Goal: Information Seeking & Learning: Compare options

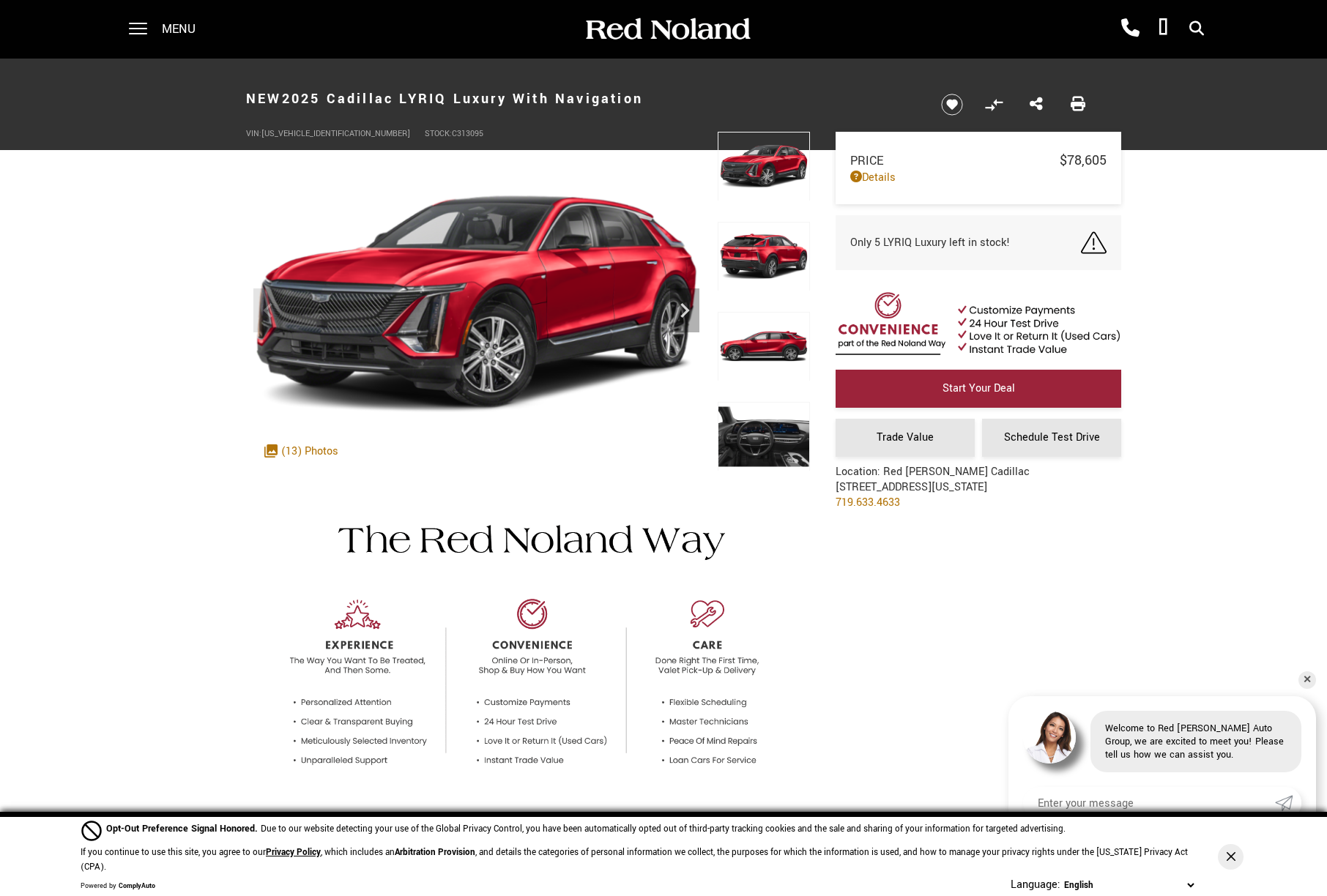
click at [129, 32] on div at bounding box center [130, 29] width 33 height 58
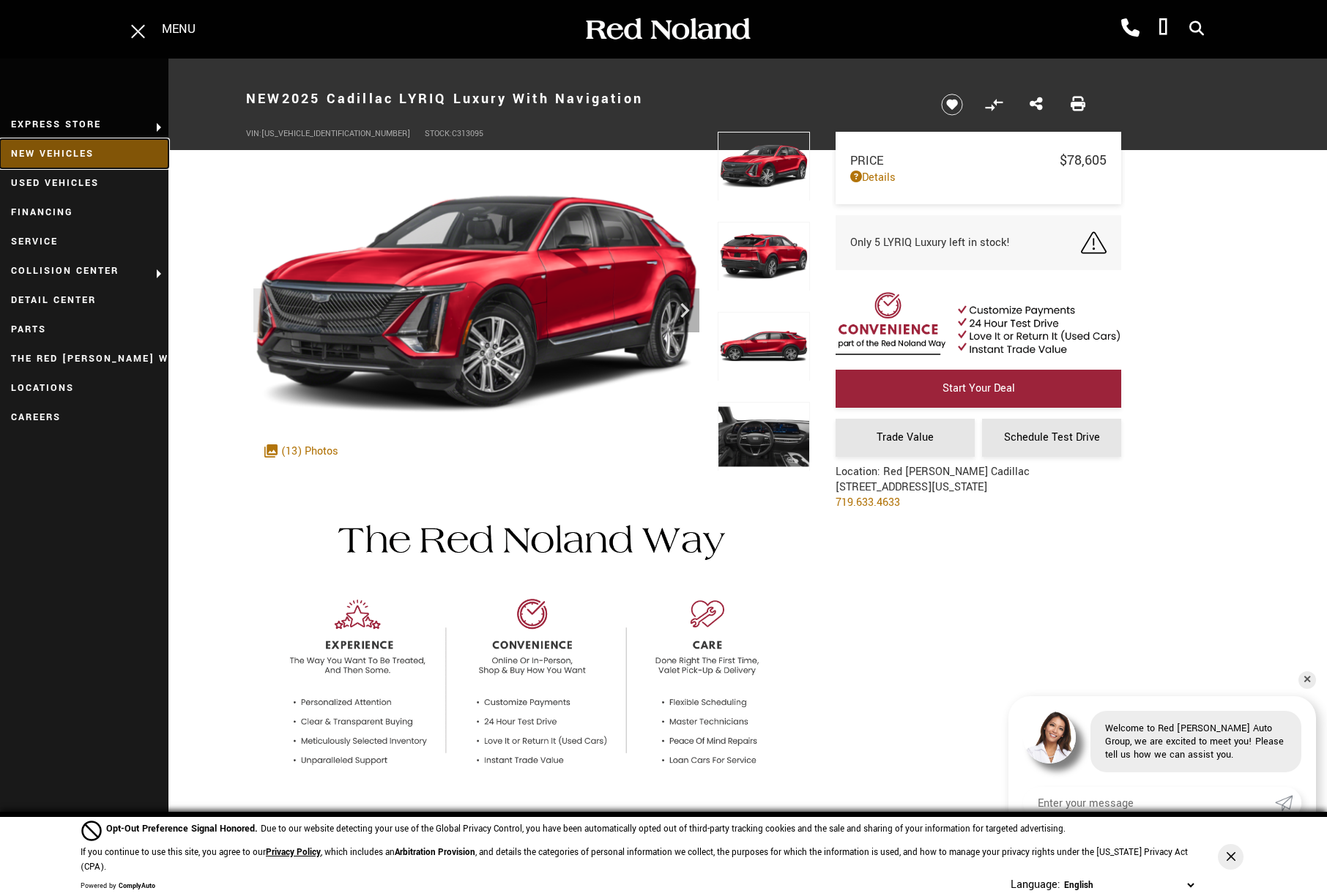
click at [67, 153] on link "New Vehicles" at bounding box center [84, 153] width 169 height 29
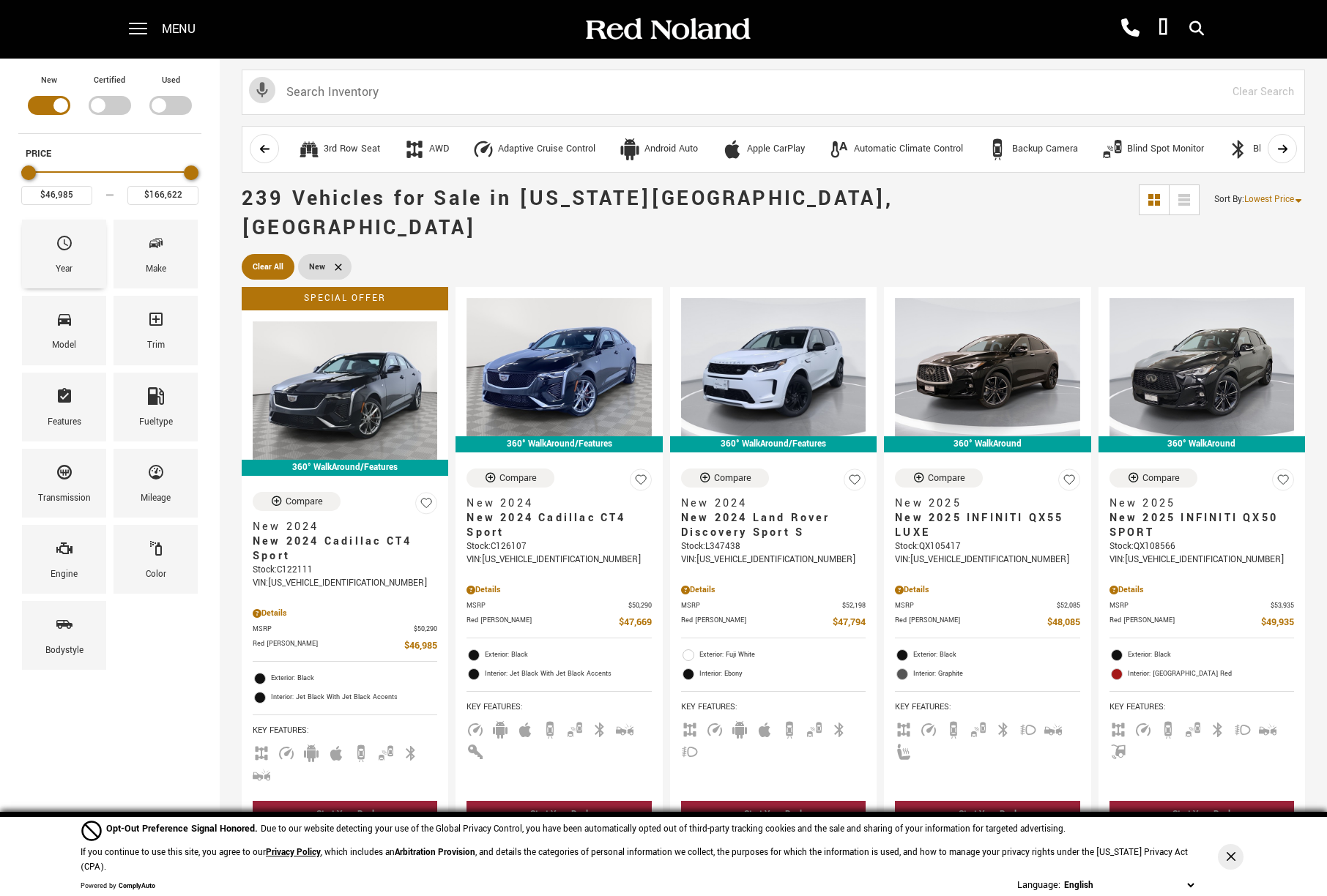
click at [58, 249] on icon "Year" at bounding box center [64, 243] width 18 height 18
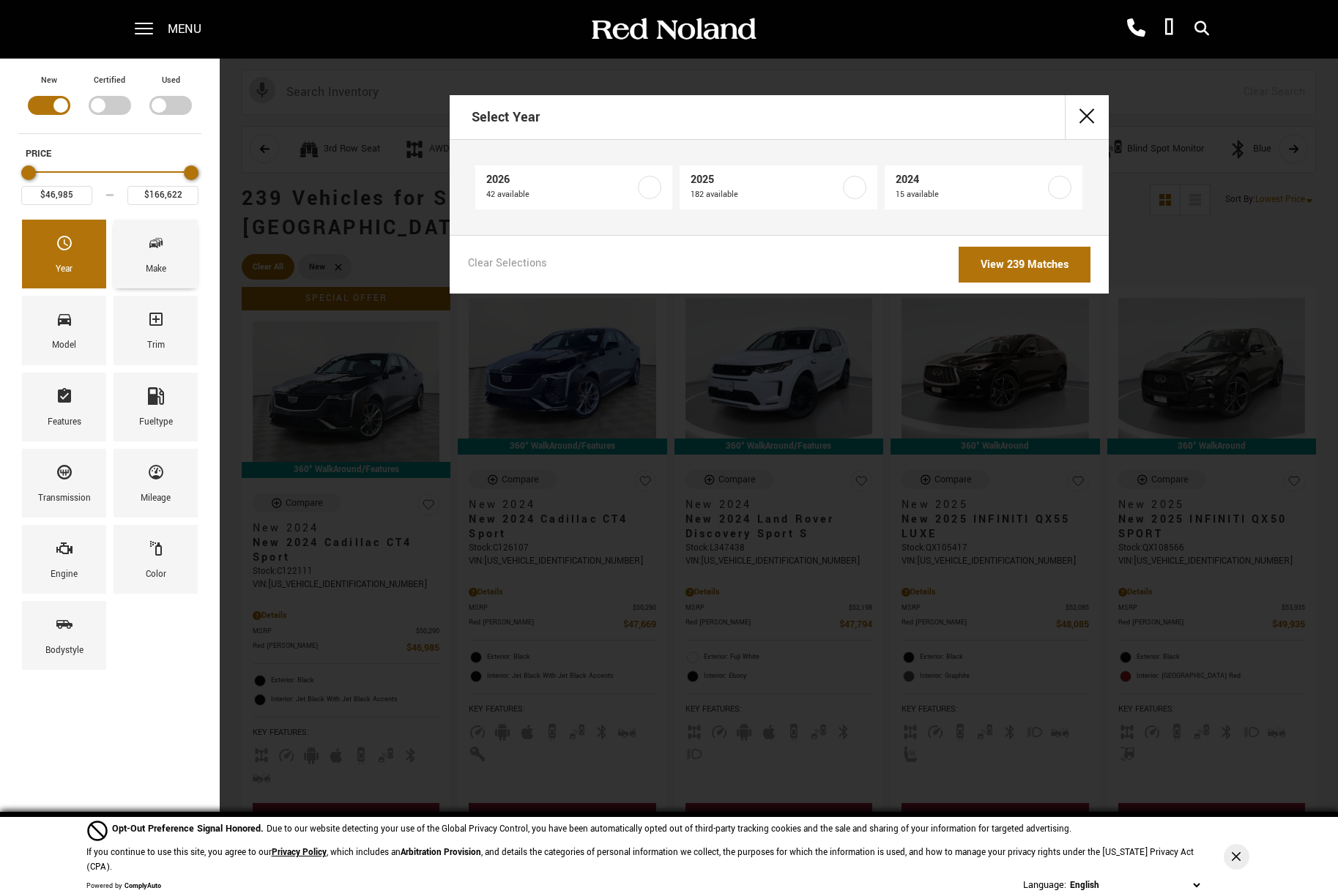
click at [175, 252] on div "Make" at bounding box center [156, 253] width 84 height 68
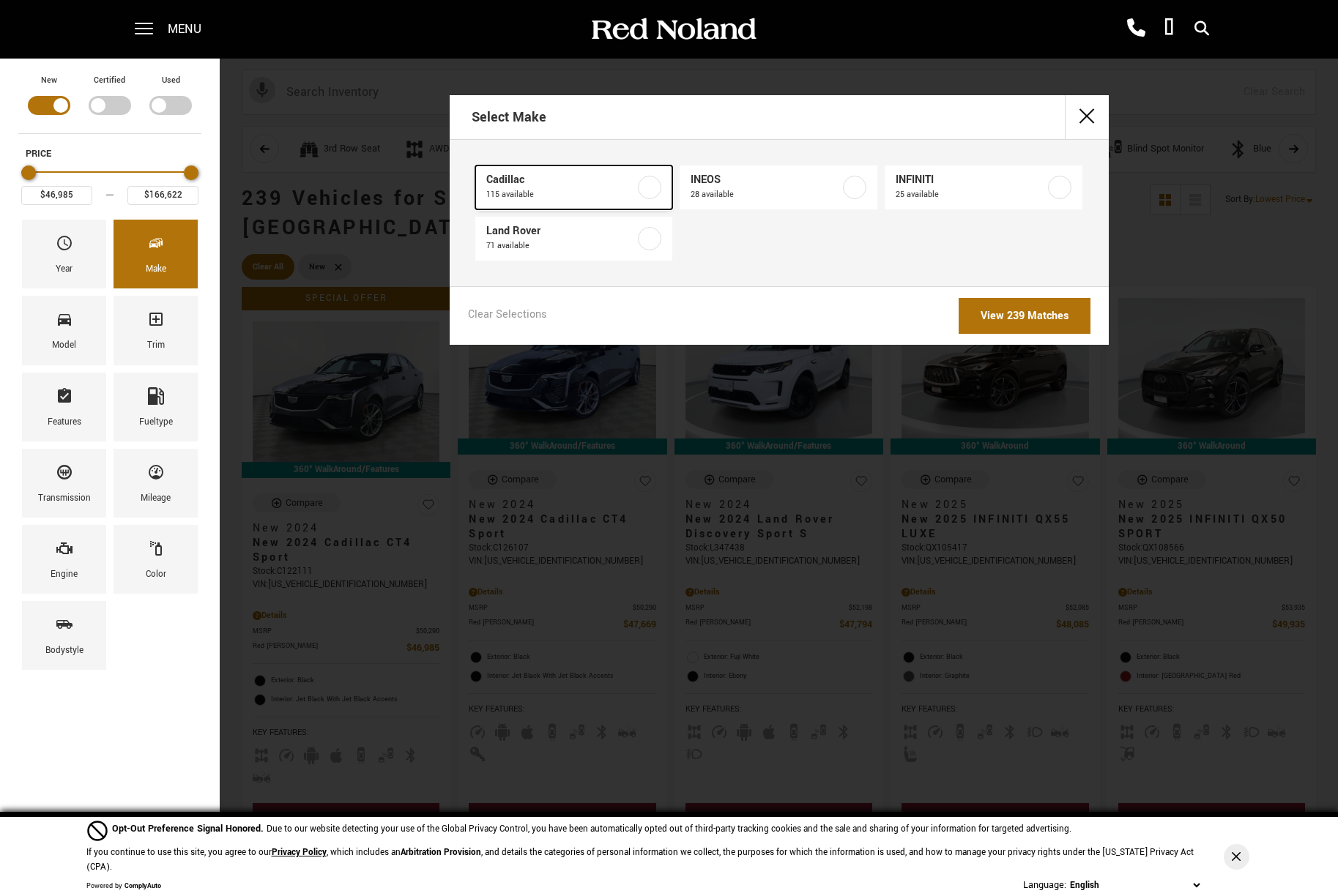
click at [652, 189] on label at bounding box center [649, 187] width 23 height 23
type input "$158,810"
checkbox input "true"
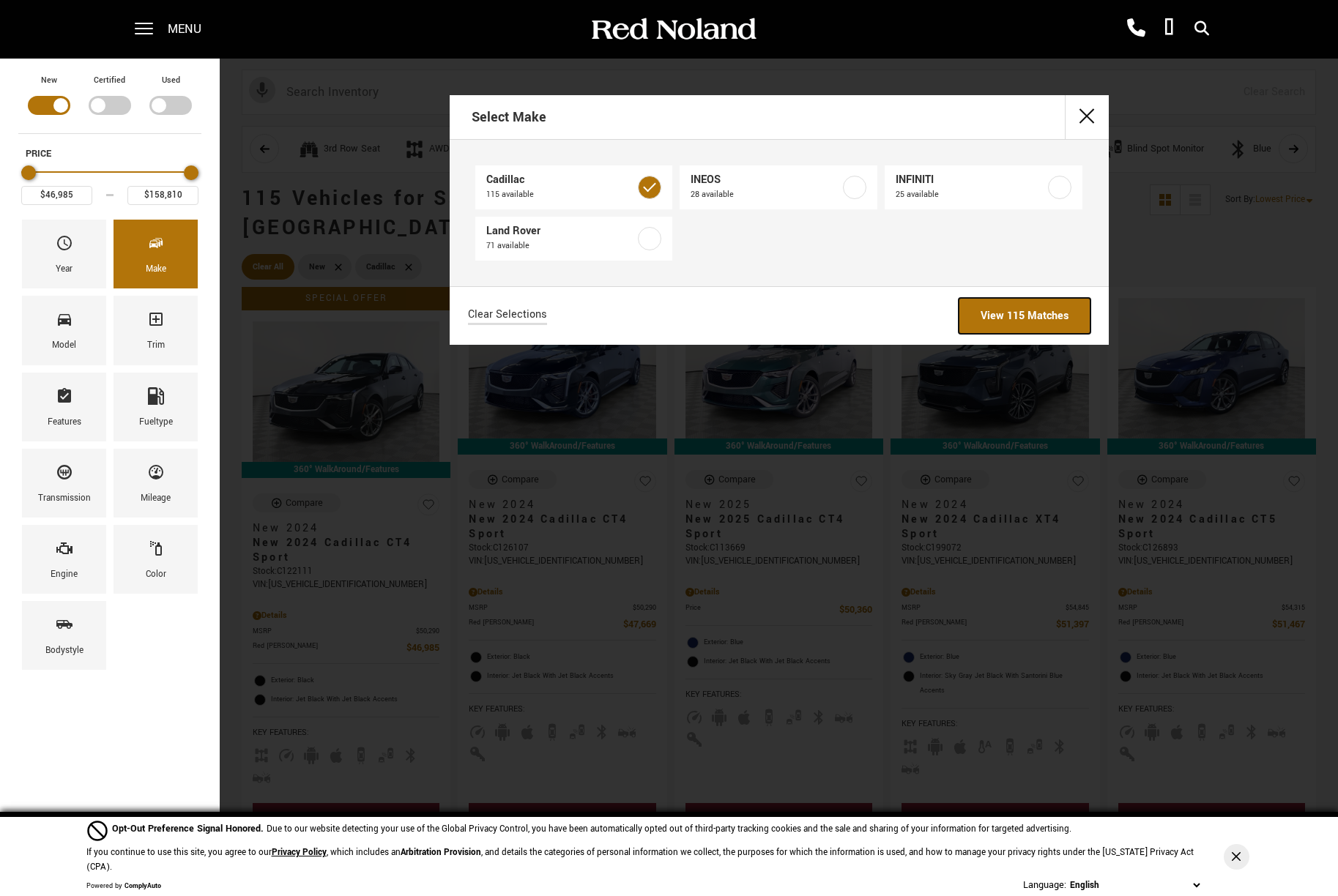
click at [992, 319] on link "View 115 Matches" at bounding box center [1025, 316] width 131 height 36
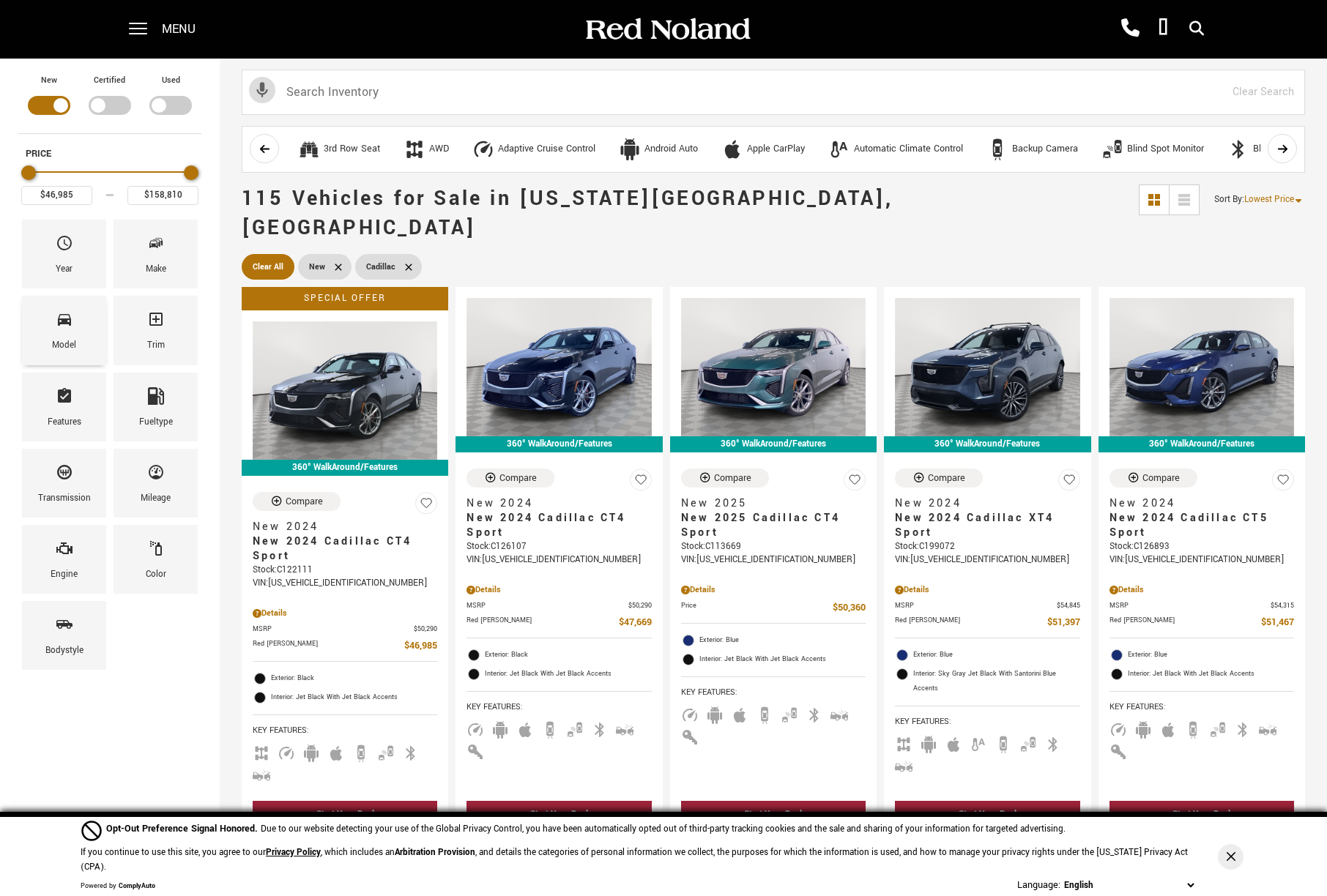
click at [77, 334] on div "Model" at bounding box center [64, 329] width 84 height 68
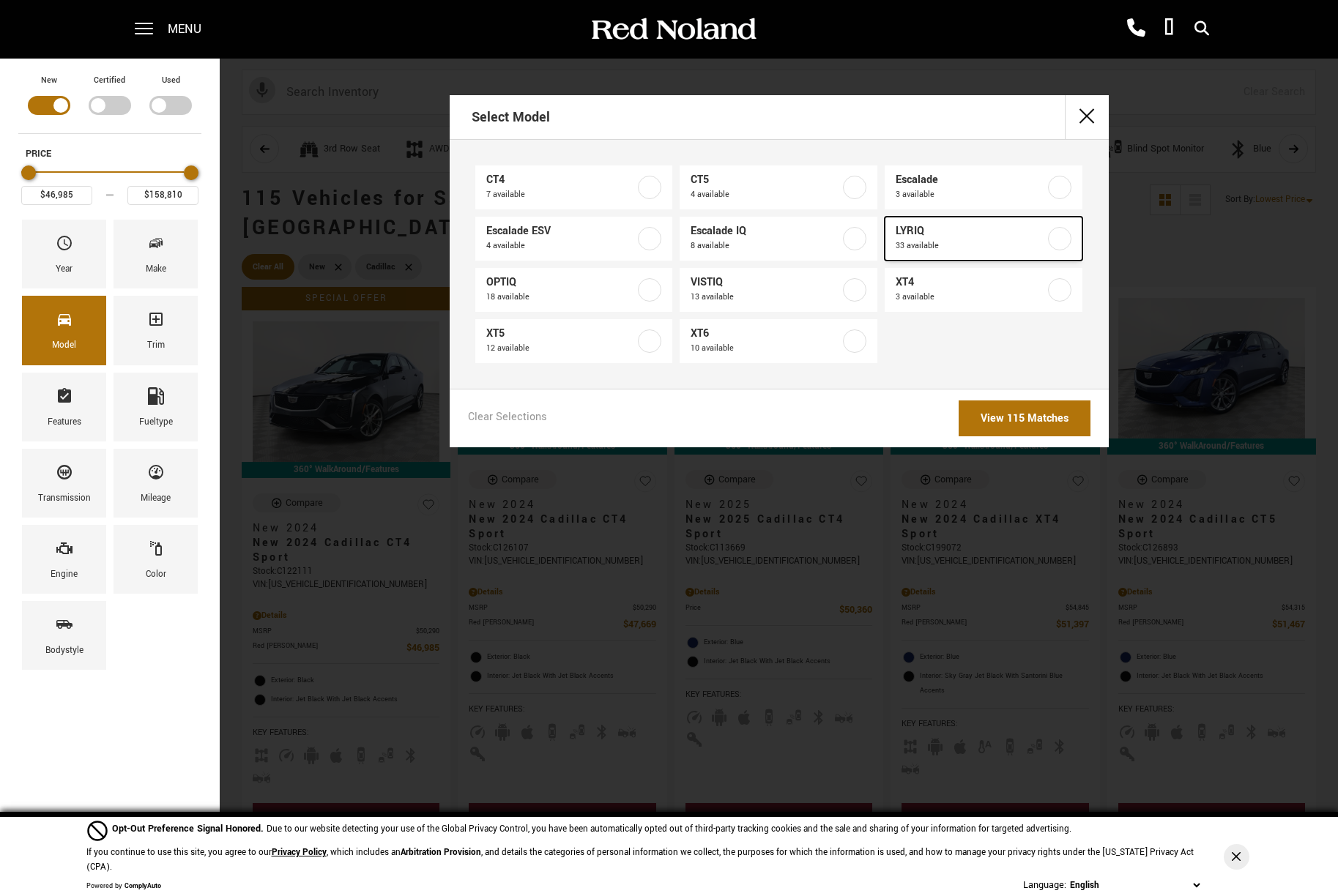
click at [952, 235] on span "LYRIQ" at bounding box center [970, 232] width 149 height 15
type input "$64,289"
type input "$91,110"
checkbox input "true"
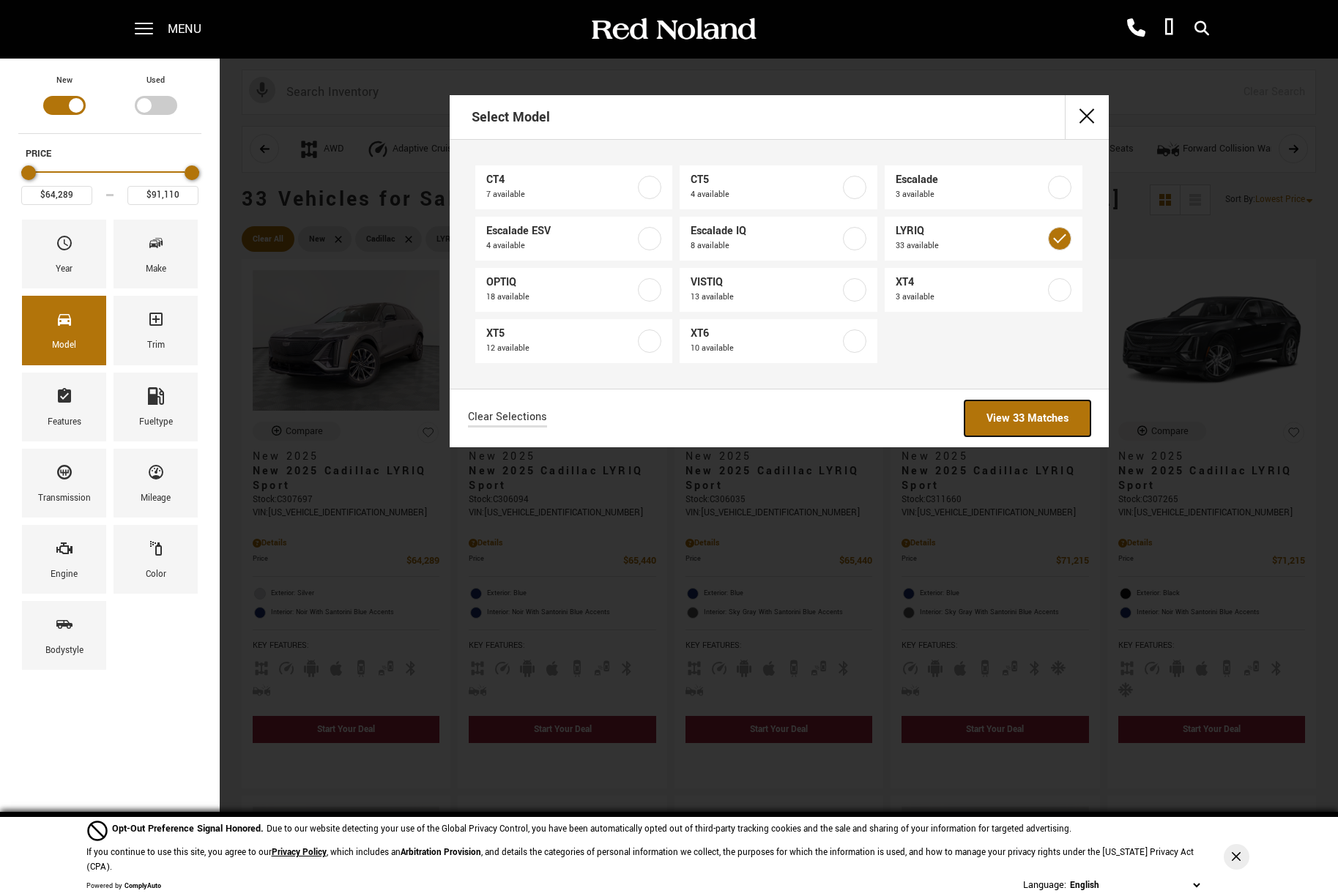
click at [1086, 429] on link "View 33 Matches" at bounding box center [1027, 418] width 126 height 36
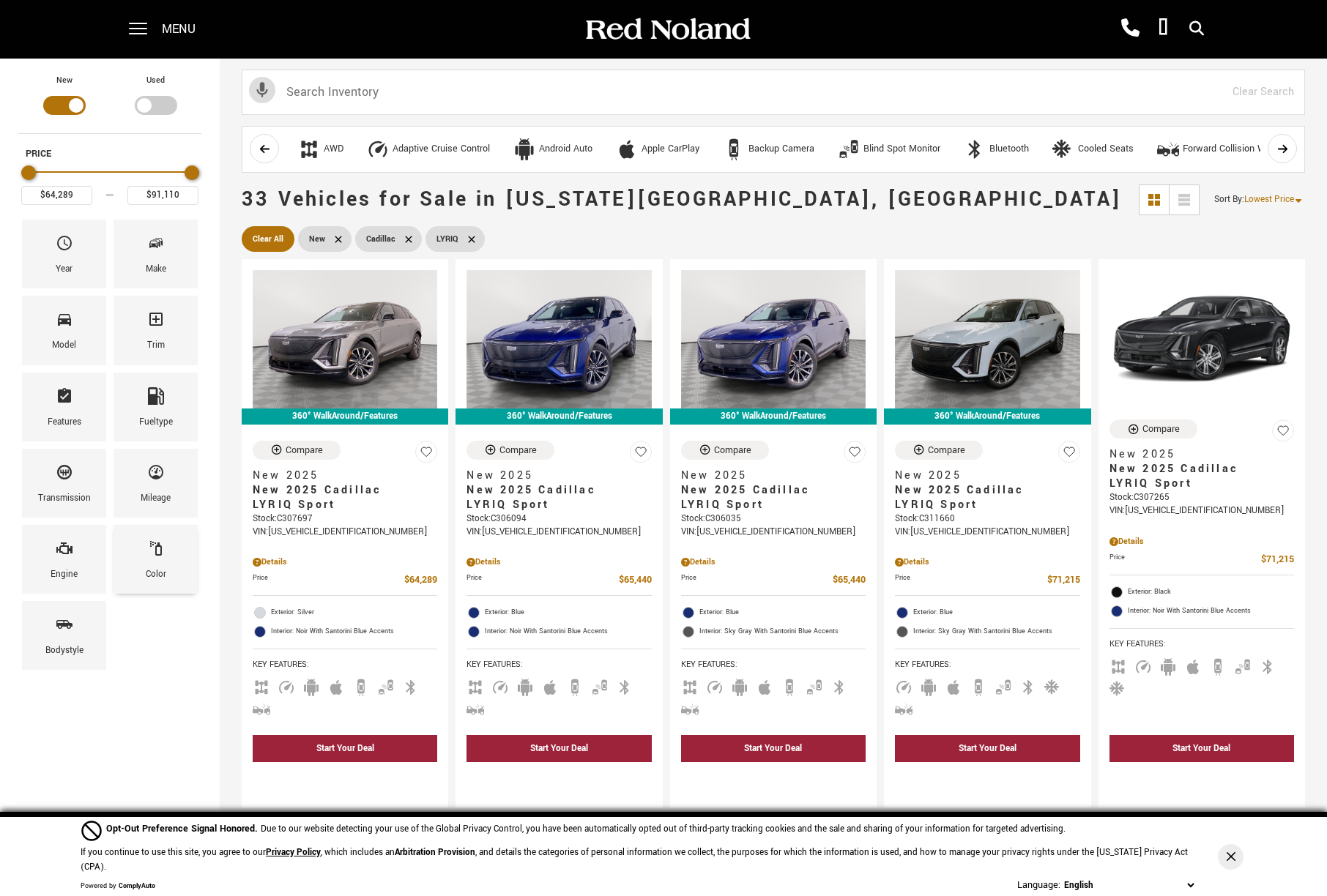
click at [141, 544] on div "Color" at bounding box center [156, 559] width 84 height 68
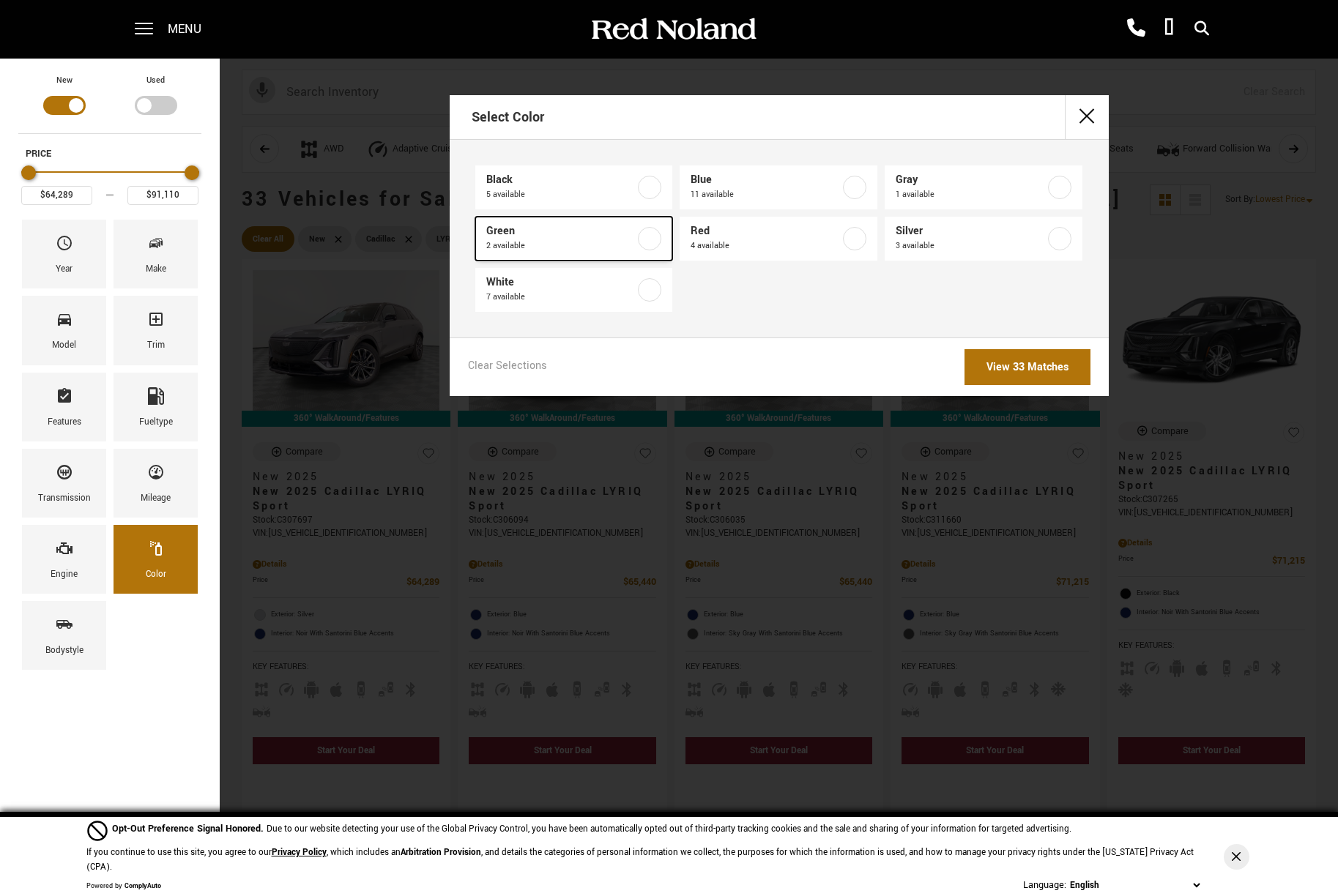
click at [651, 234] on label at bounding box center [649, 238] width 23 height 23
type input "$78,204"
type input "$78,304"
checkbox input "true"
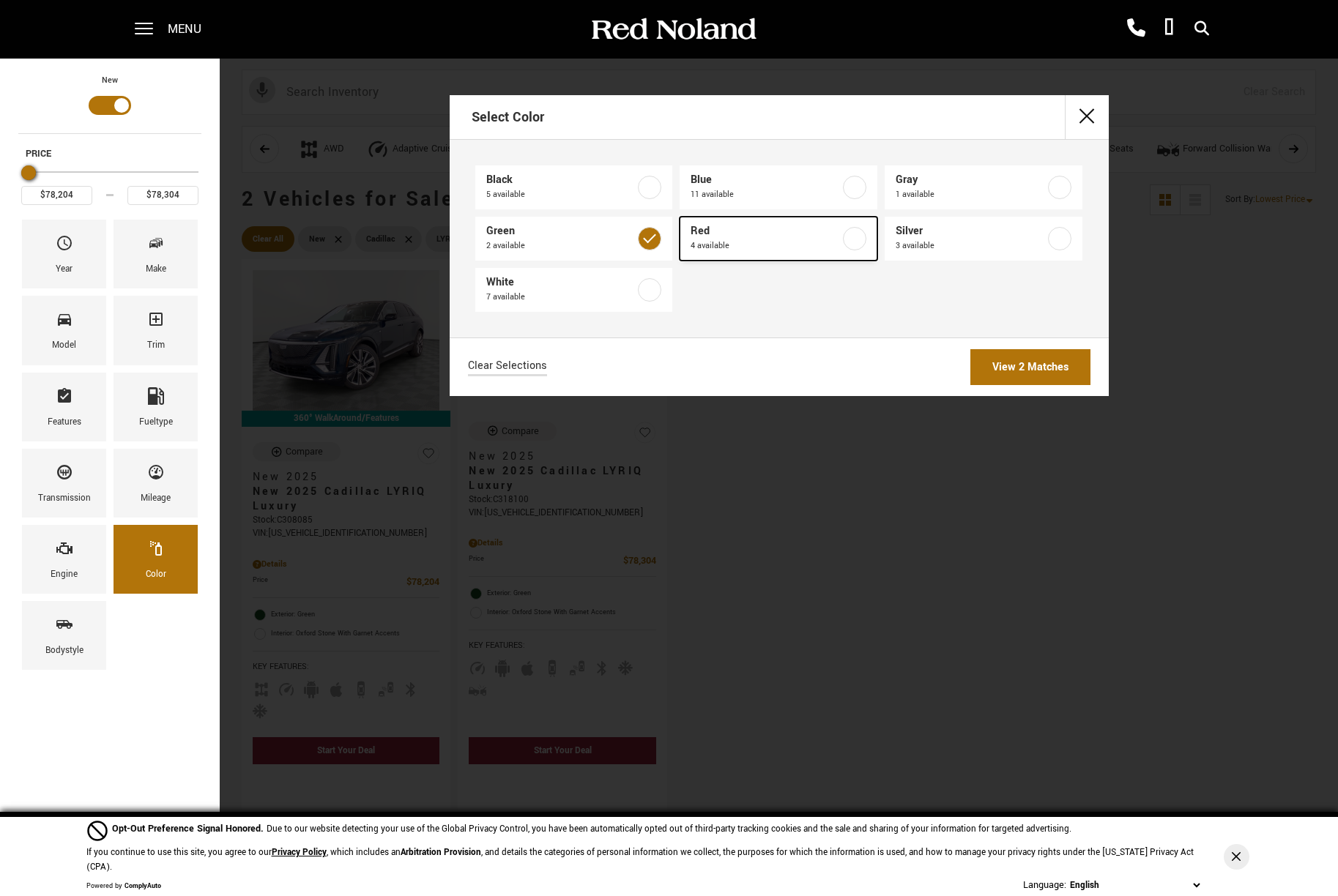
click at [856, 245] on label at bounding box center [854, 238] width 23 height 23
type input "$71,815"
type input "$91,110"
checkbox input "true"
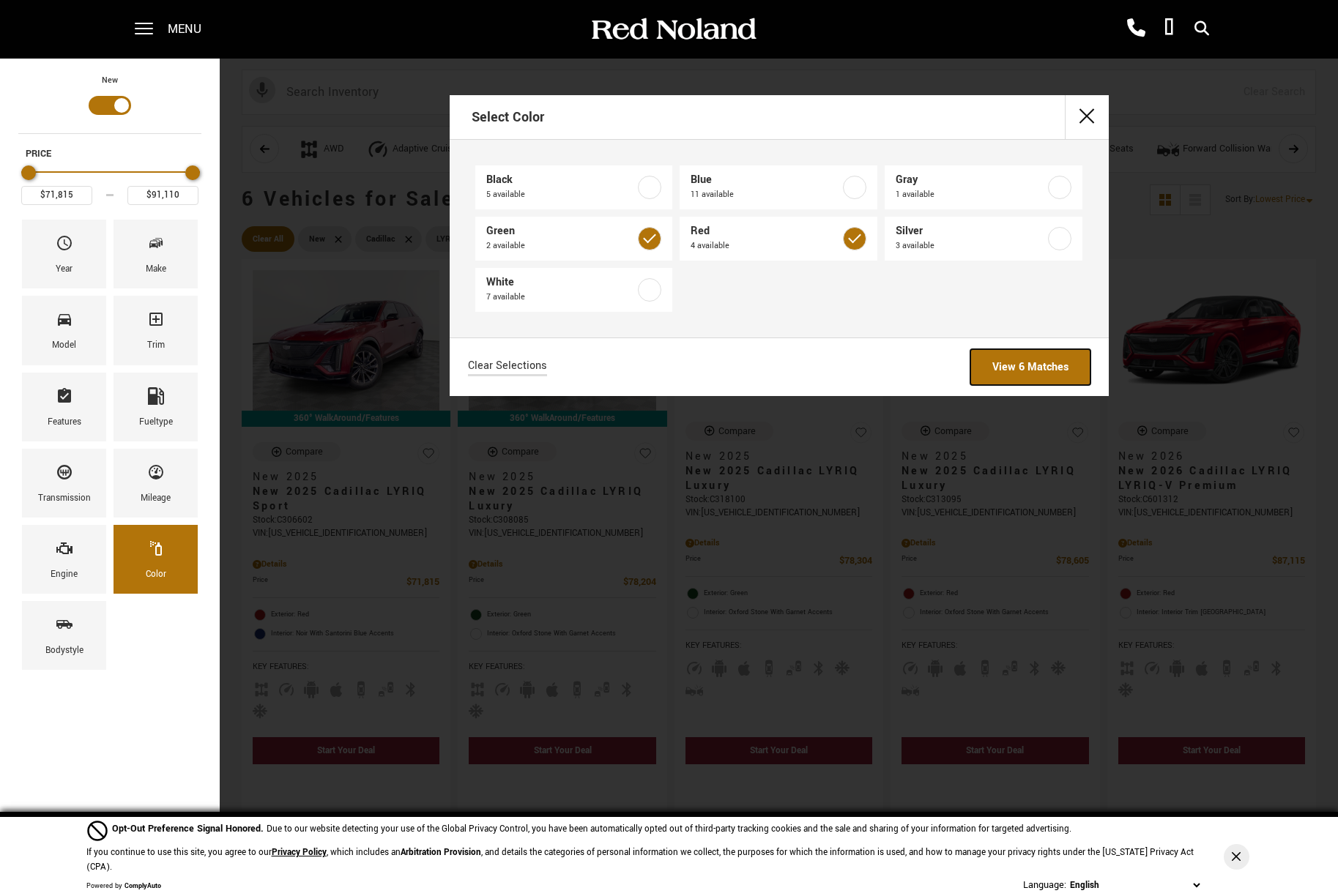
click at [1040, 375] on link "View 6 Matches" at bounding box center [1030, 367] width 120 height 36
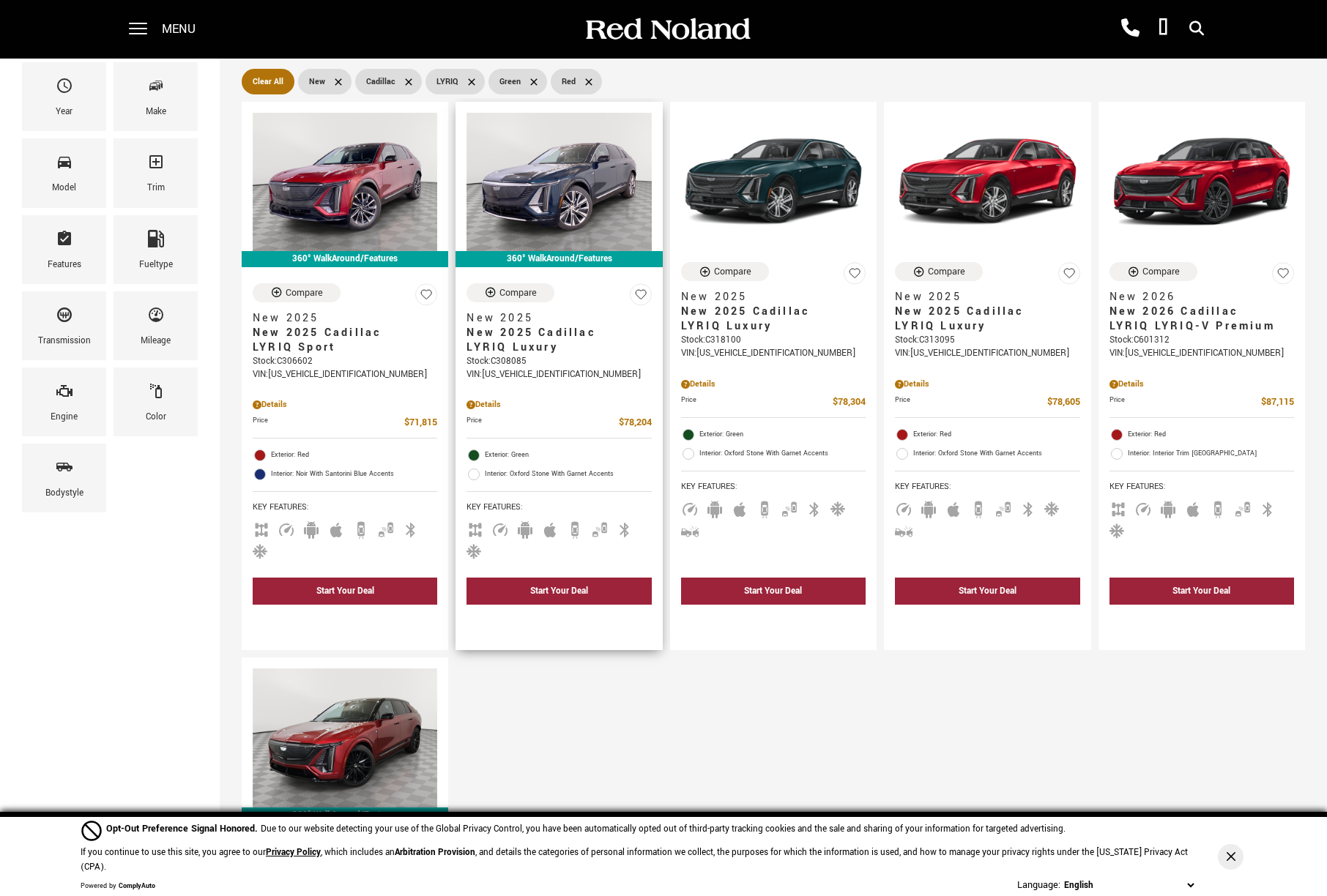
scroll to position [122, 0]
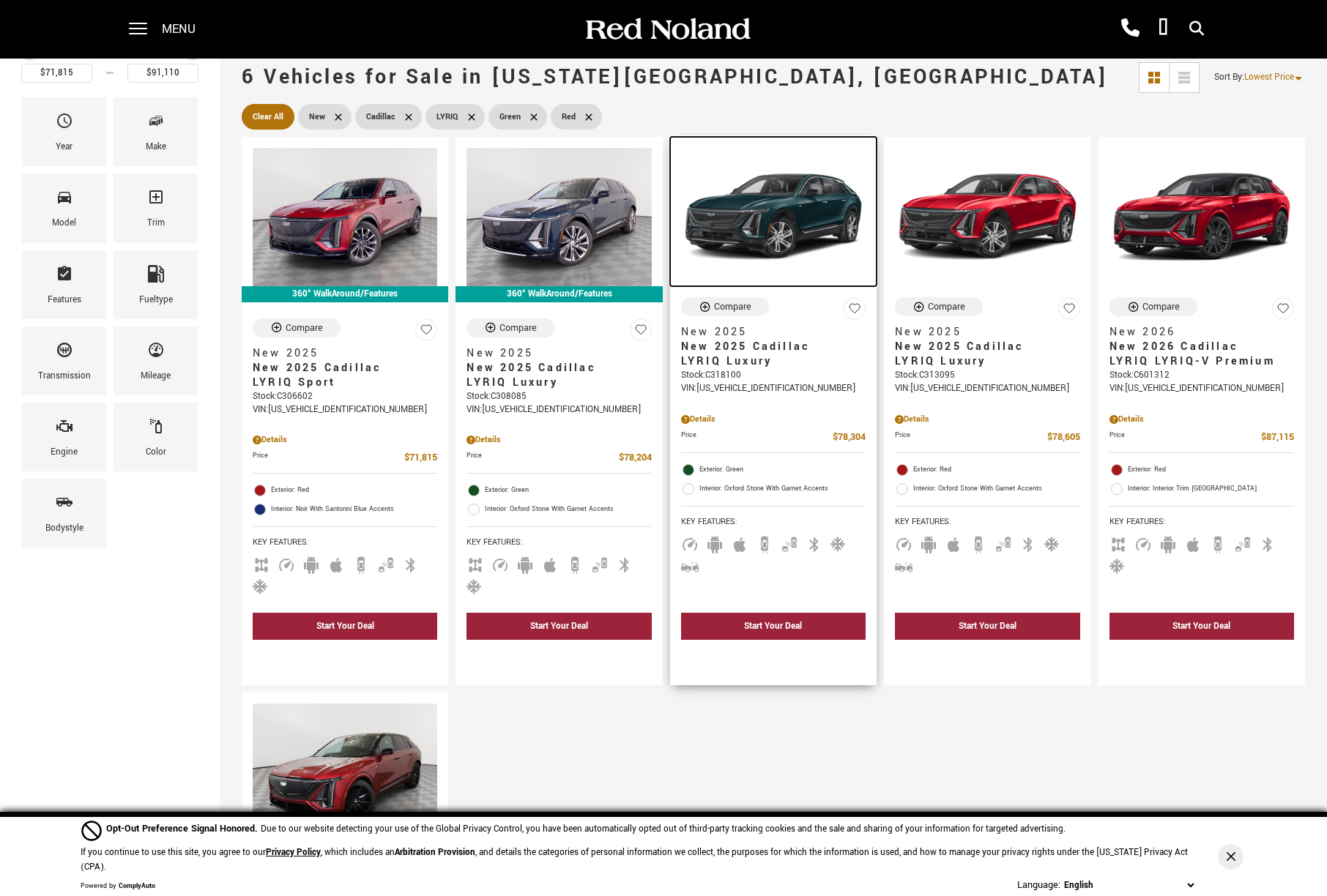
click at [769, 251] on img at bounding box center [773, 218] width 185 height 139
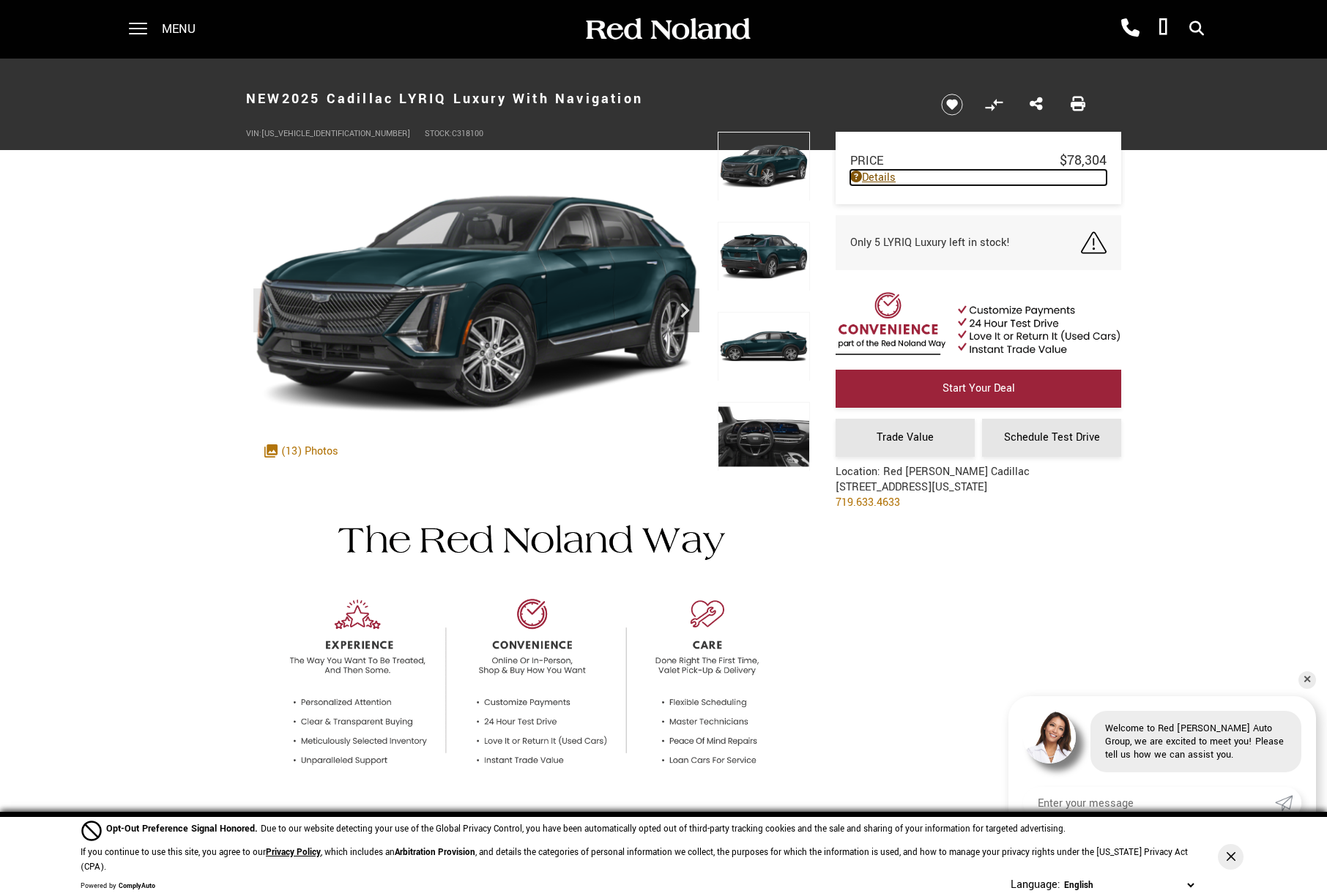
click at [885, 179] on link "Details" at bounding box center [978, 177] width 256 height 15
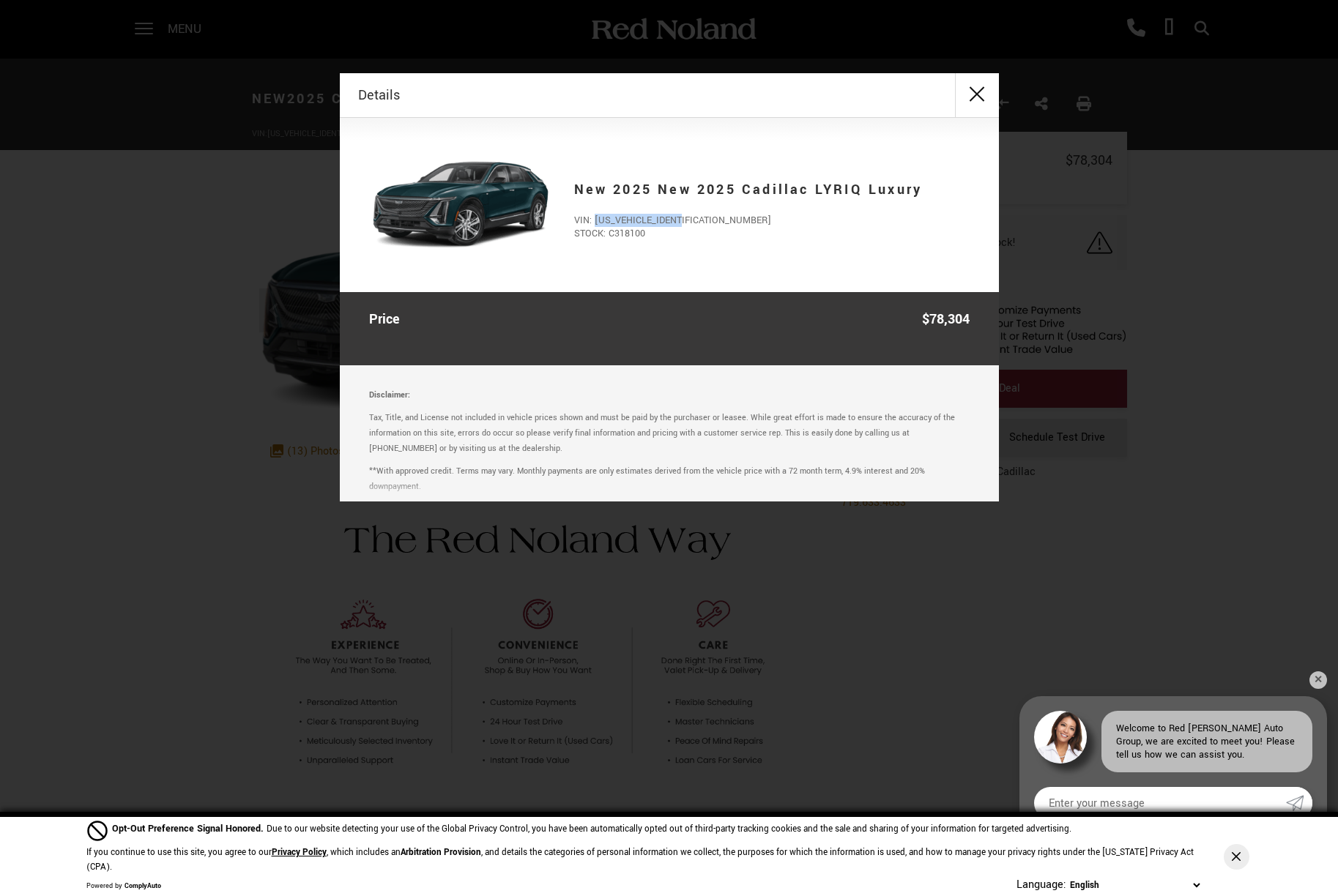
drag, startPoint x: 692, startPoint y: 219, endPoint x: 594, endPoint y: 212, distance: 98.2
click at [594, 212] on div "New 2025 New 2025 Cadillac LYRIQ Luxury VIN: 1GYKPTRL9SZ318100 STOCK: C318100" at bounding box center [760, 205] width 418 height 71
click at [975, 92] on button "close" at bounding box center [977, 95] width 44 height 44
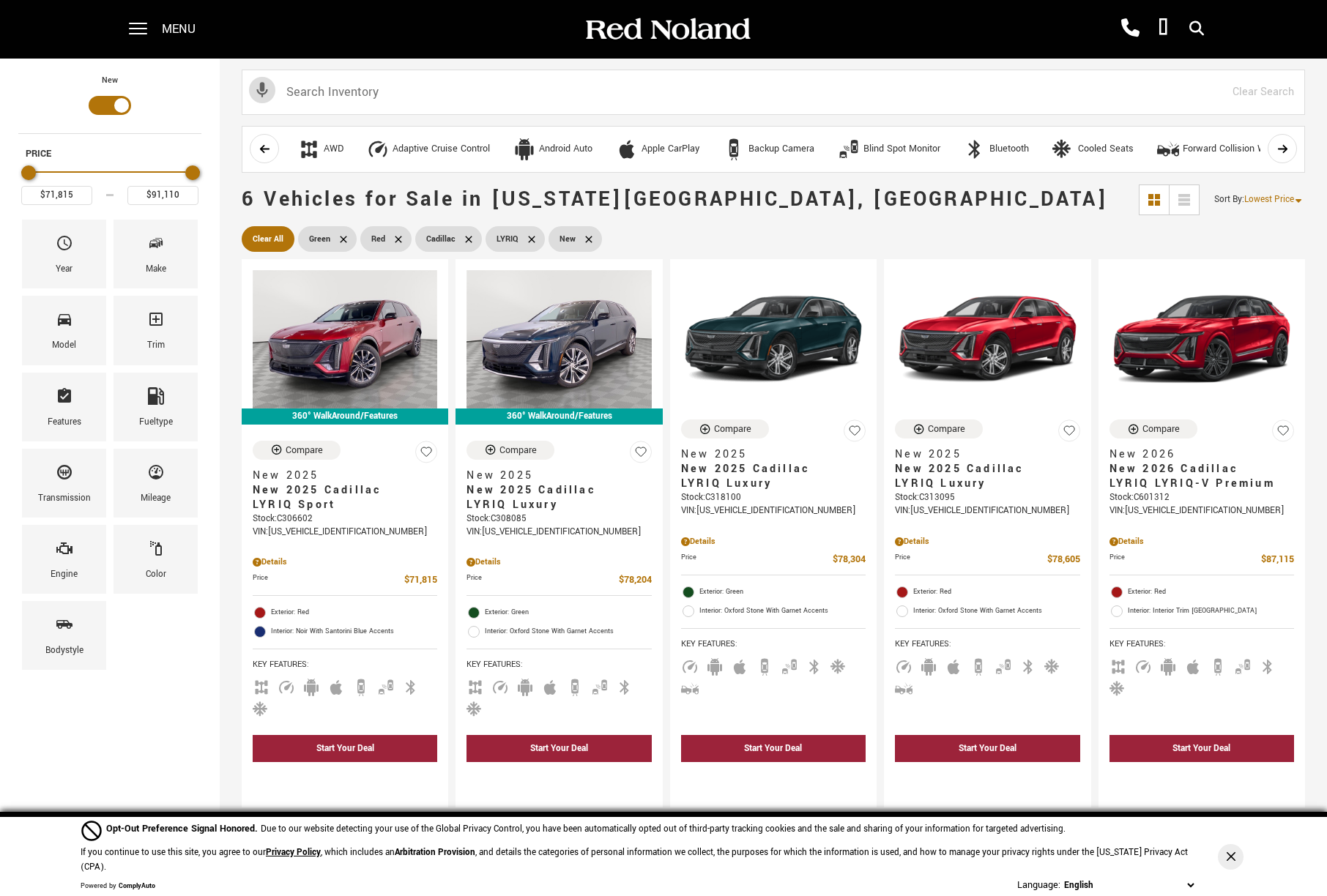
click at [397, 237] on icon at bounding box center [398, 239] width 11 height 11
type input "$78,204"
type input "$78,304"
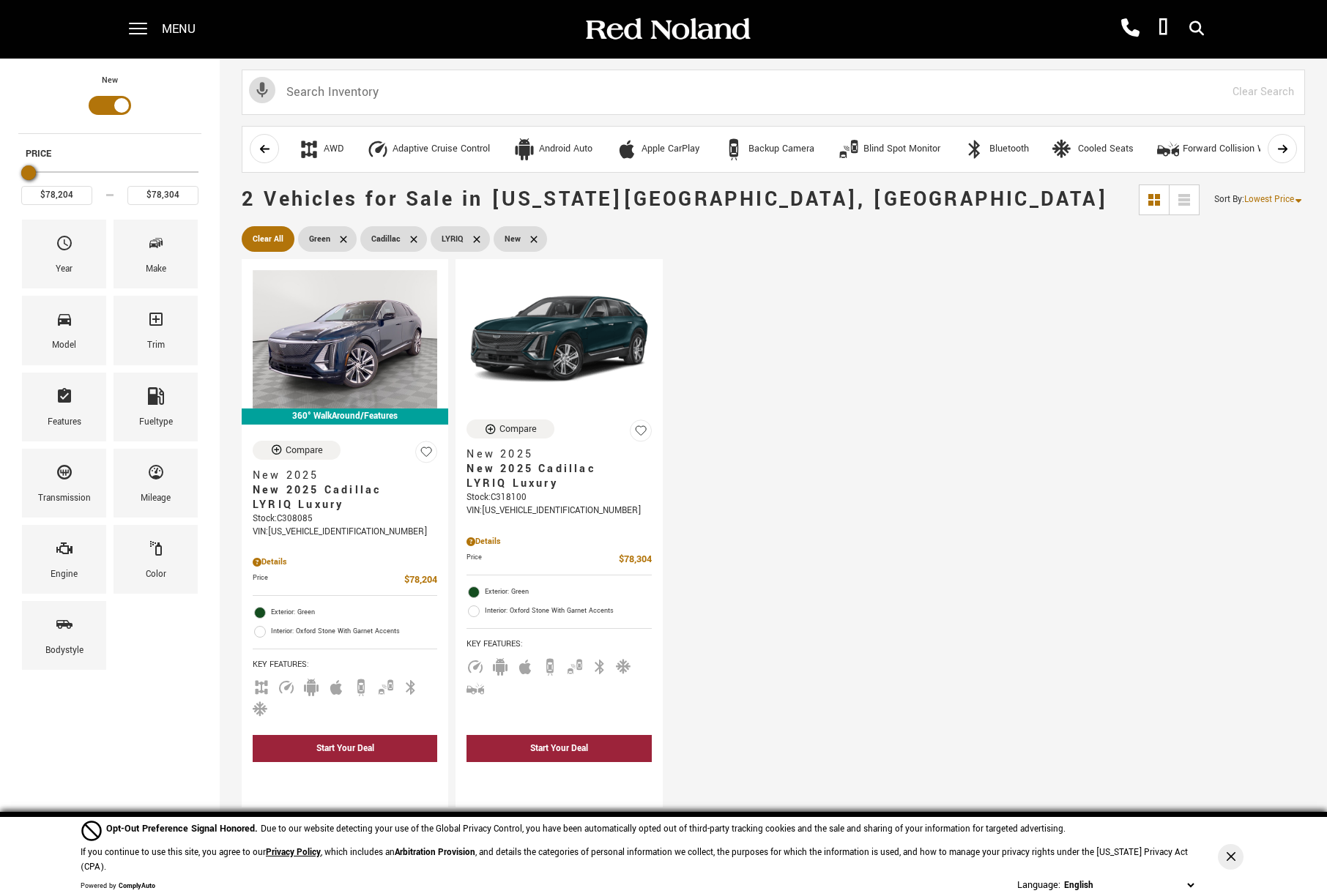
click at [343, 239] on icon at bounding box center [343, 238] width 7 height 7
type input "$64,289"
type input "$91,110"
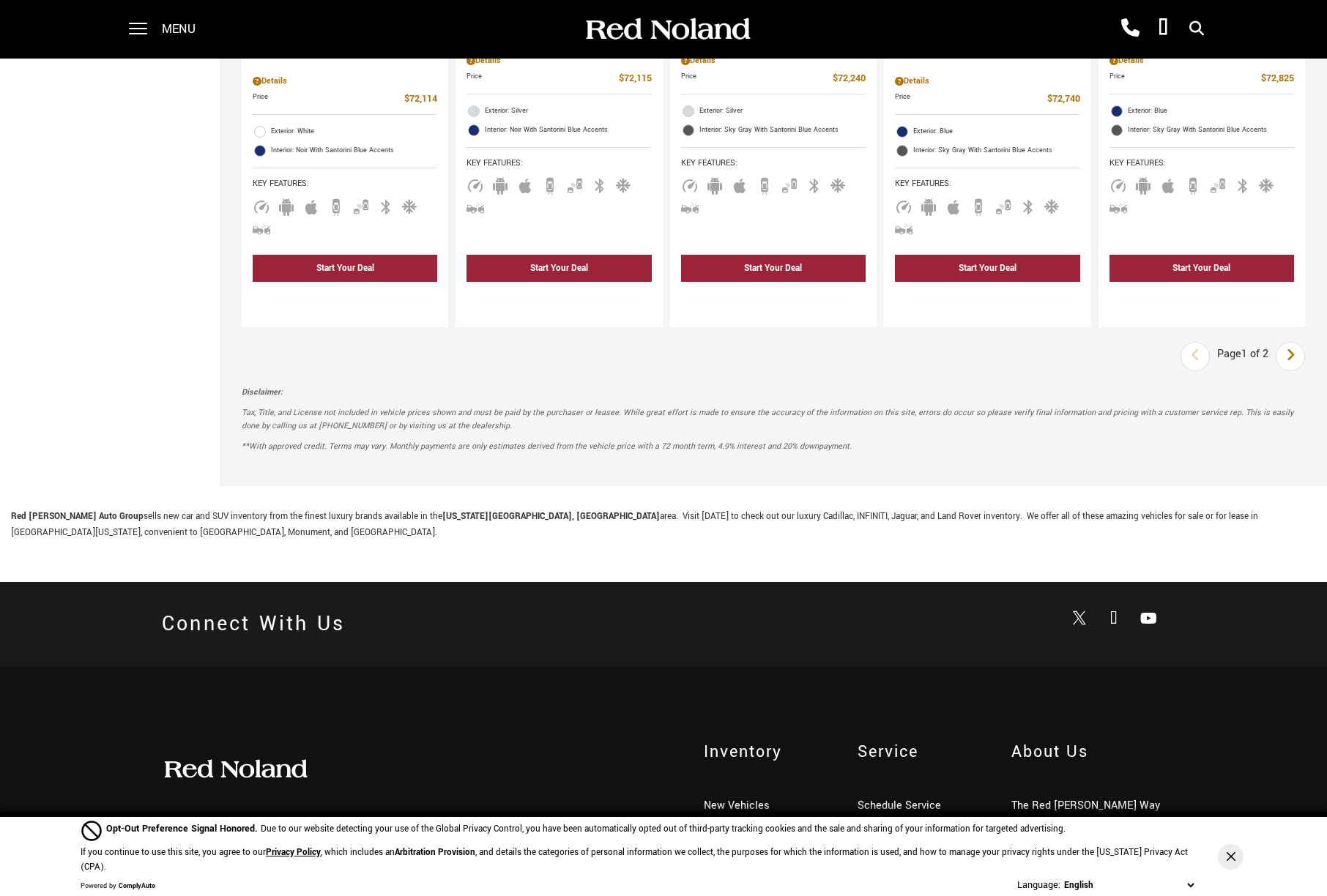
scroll to position [2196, 0]
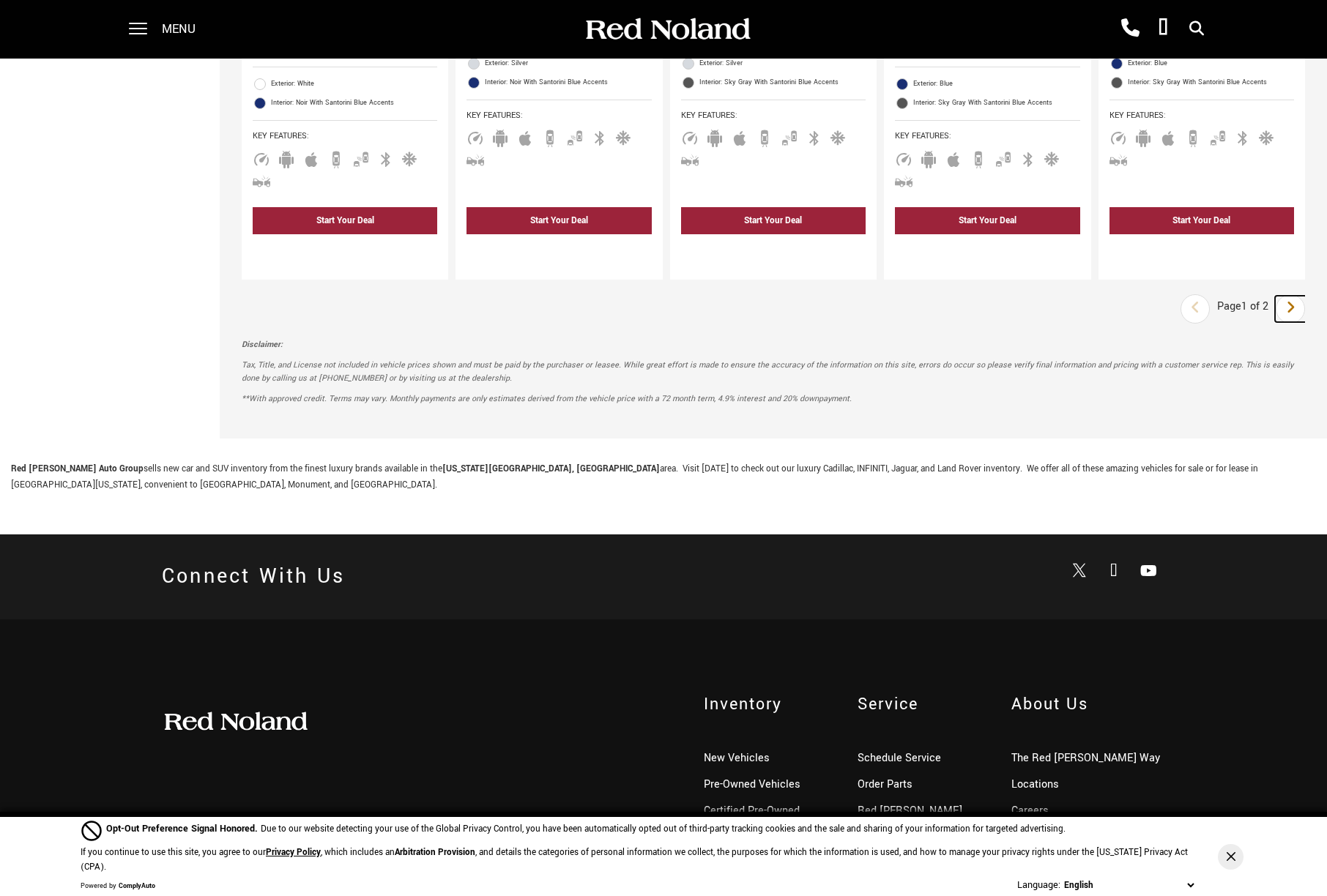
click at [1292, 314] on link "Next" at bounding box center [1291, 309] width 32 height 26
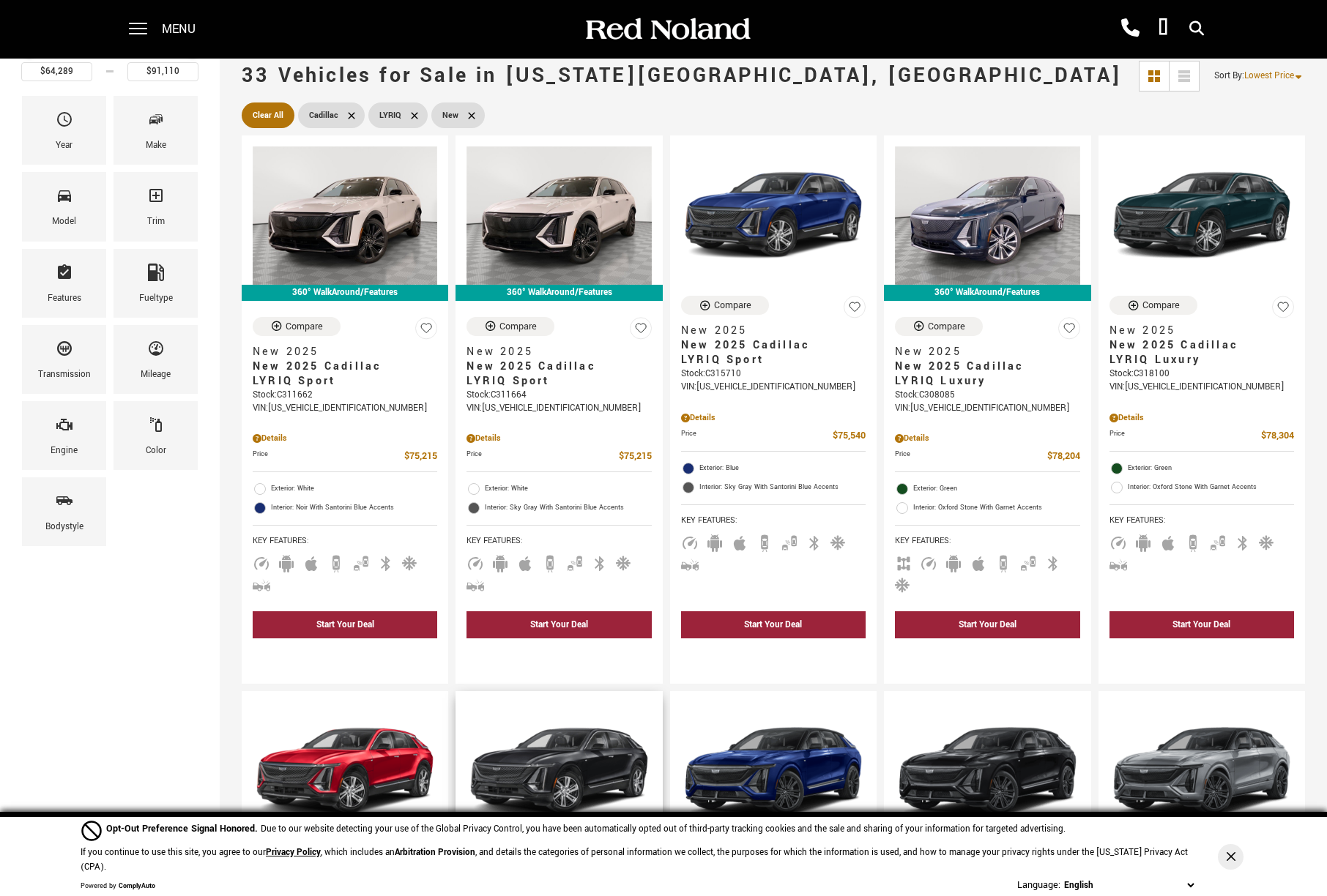
scroll to position [122, 0]
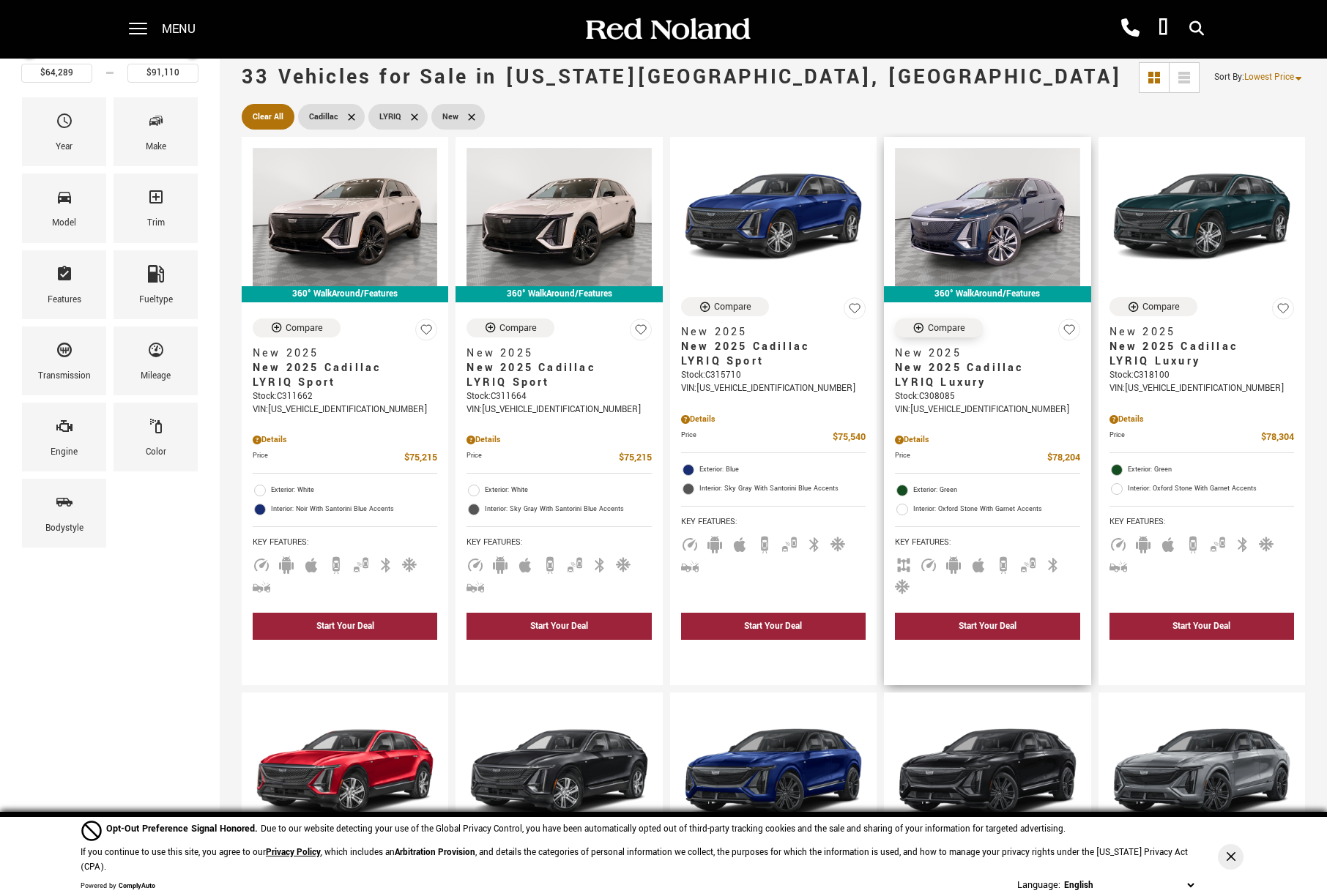
click at [922, 334] on icon "Compare Vehicle" at bounding box center [918, 327] width 12 height 12
click at [1182, 315] on button "Compare" at bounding box center [1153, 307] width 88 height 19
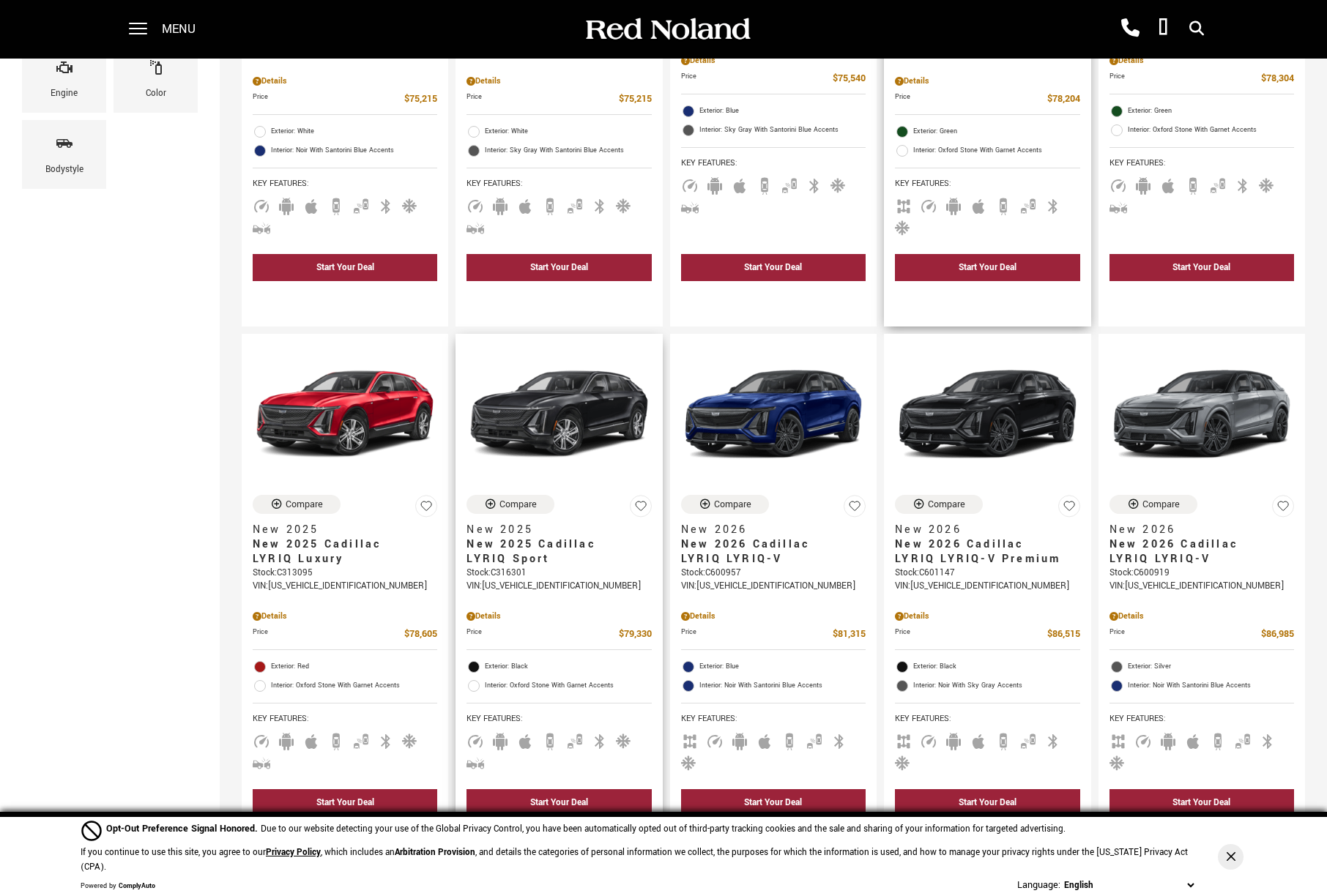
scroll to position [489, 0]
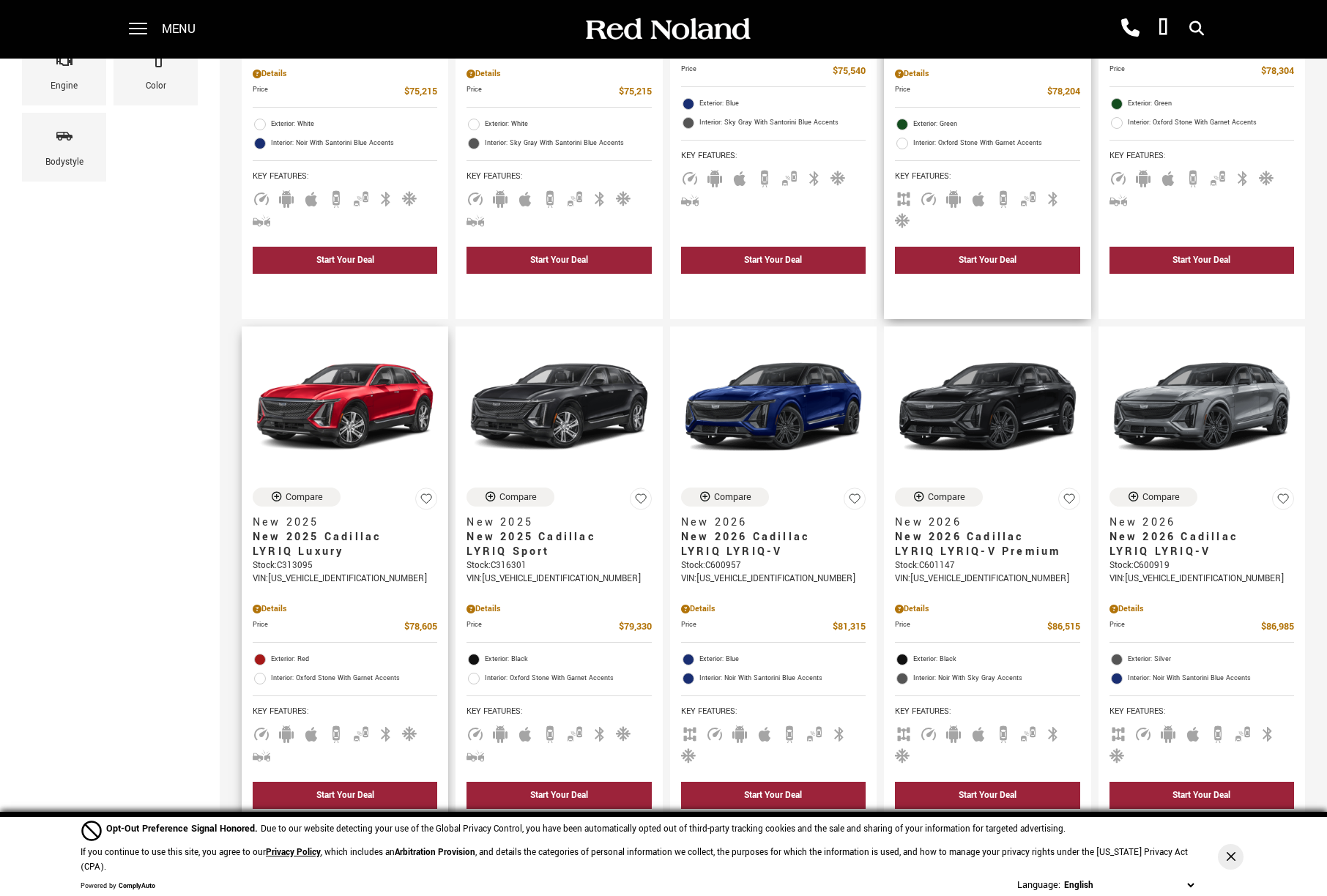
click at [326, 511] on div "Compare New 2025 New 2025 Cadillac LYRIQ Luxury Stock : C313095 VIN: 1GYKPTRL6S…" at bounding box center [344, 537] width 185 height 99
click at [324, 507] on button "Compare" at bounding box center [297, 497] width 88 height 19
click at [529, 504] on div "Compare" at bounding box center [518, 497] width 38 height 13
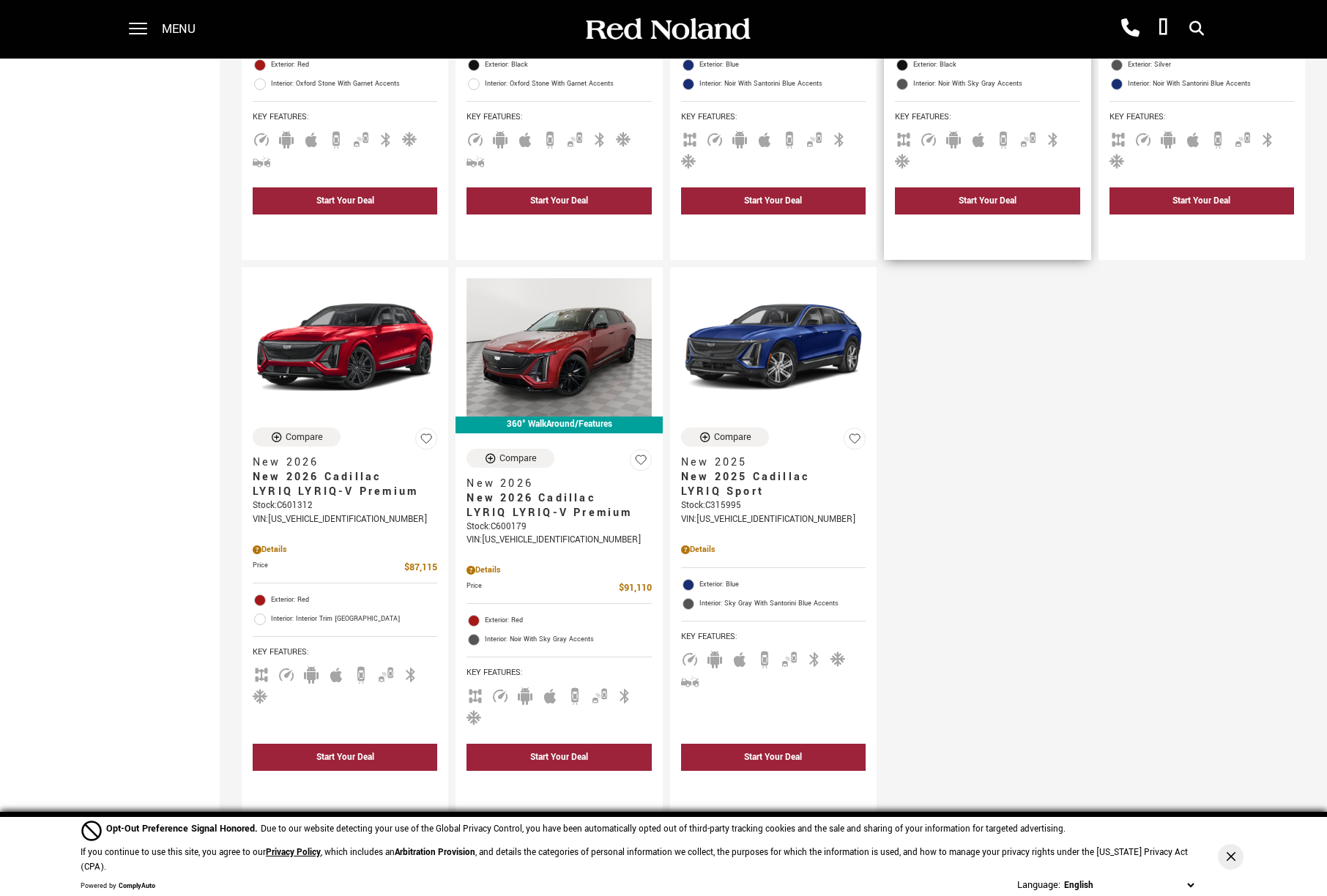
scroll to position [1099, 0]
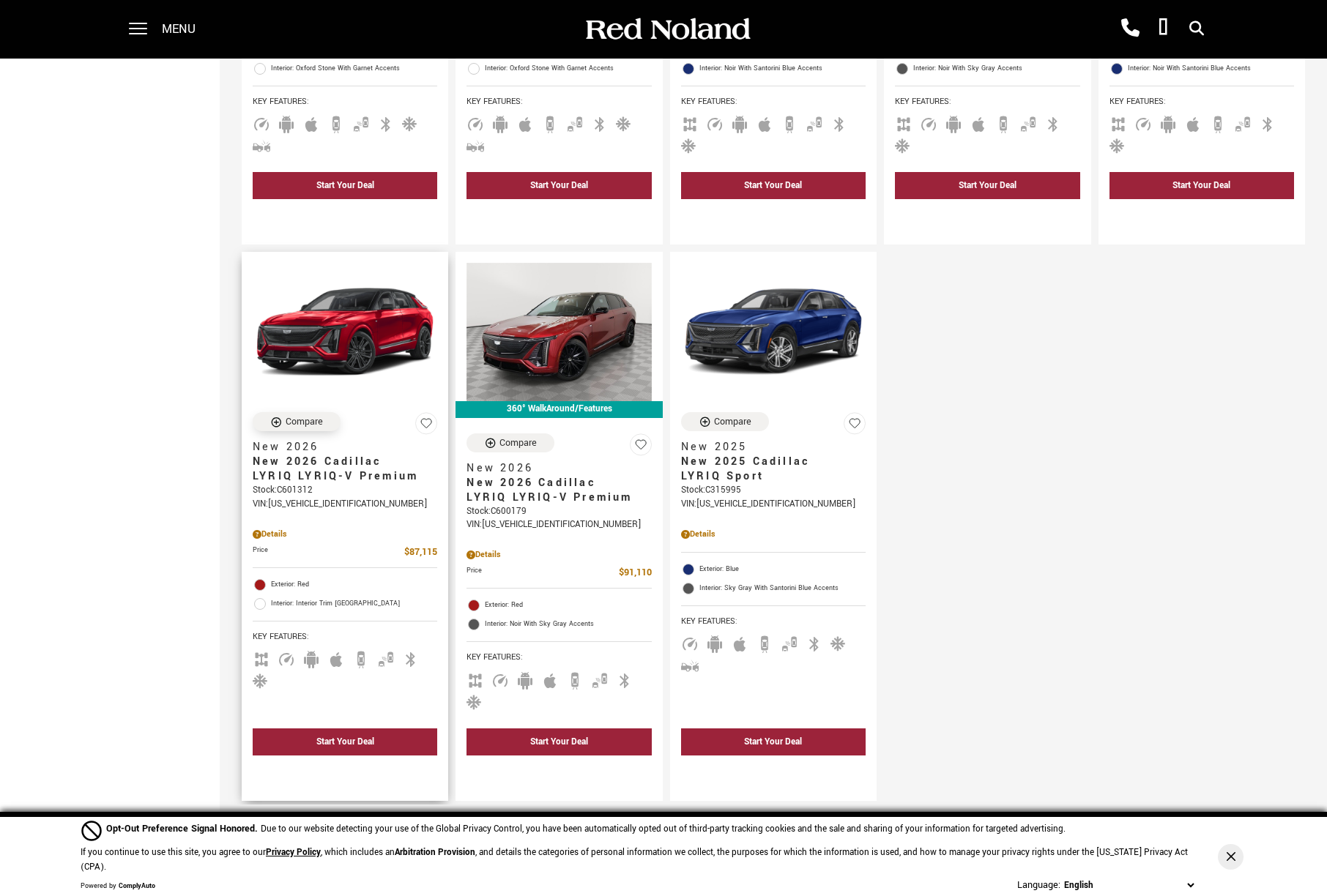
click at [328, 429] on button "Compare" at bounding box center [297, 421] width 88 height 19
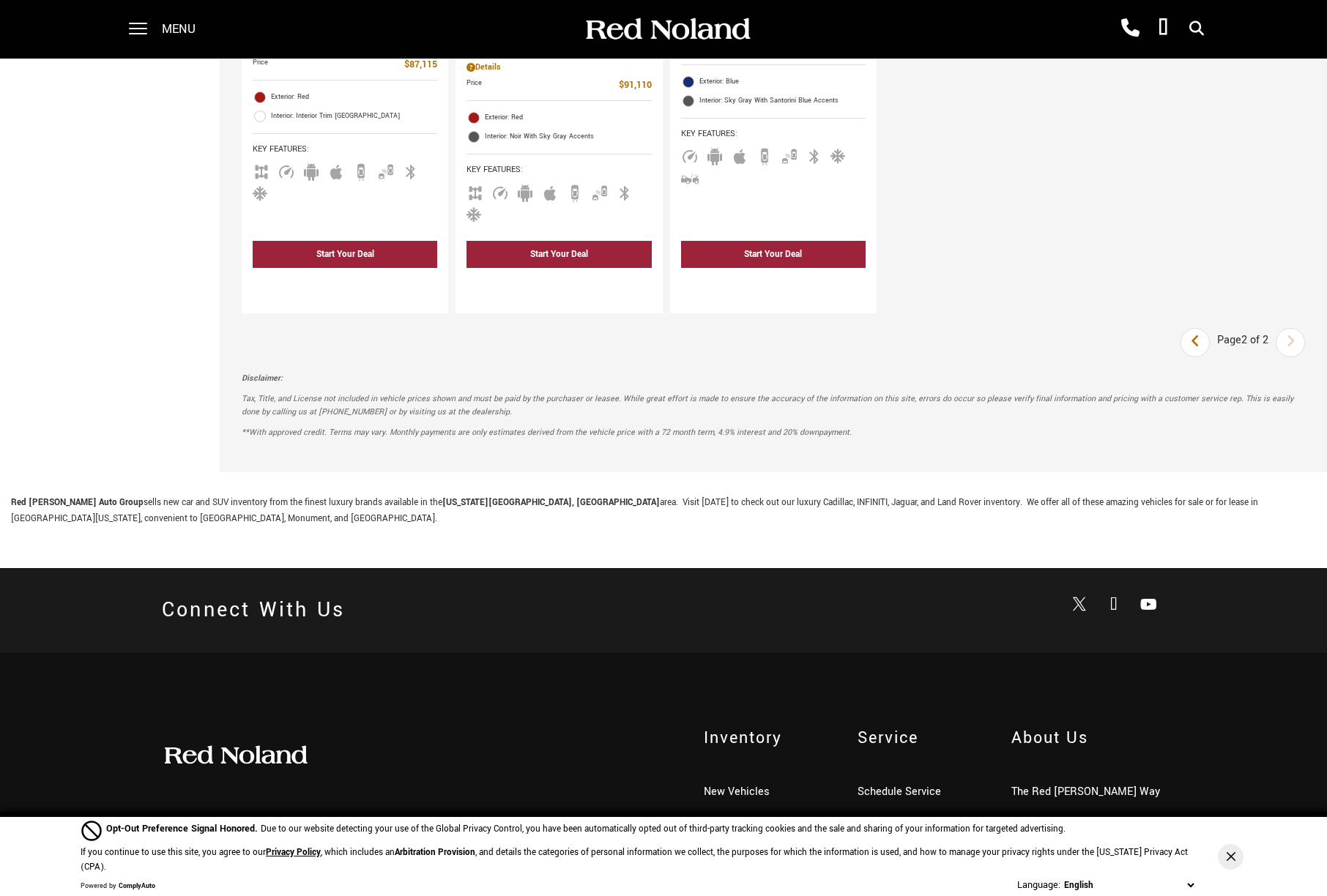
scroll to position [1587, 0]
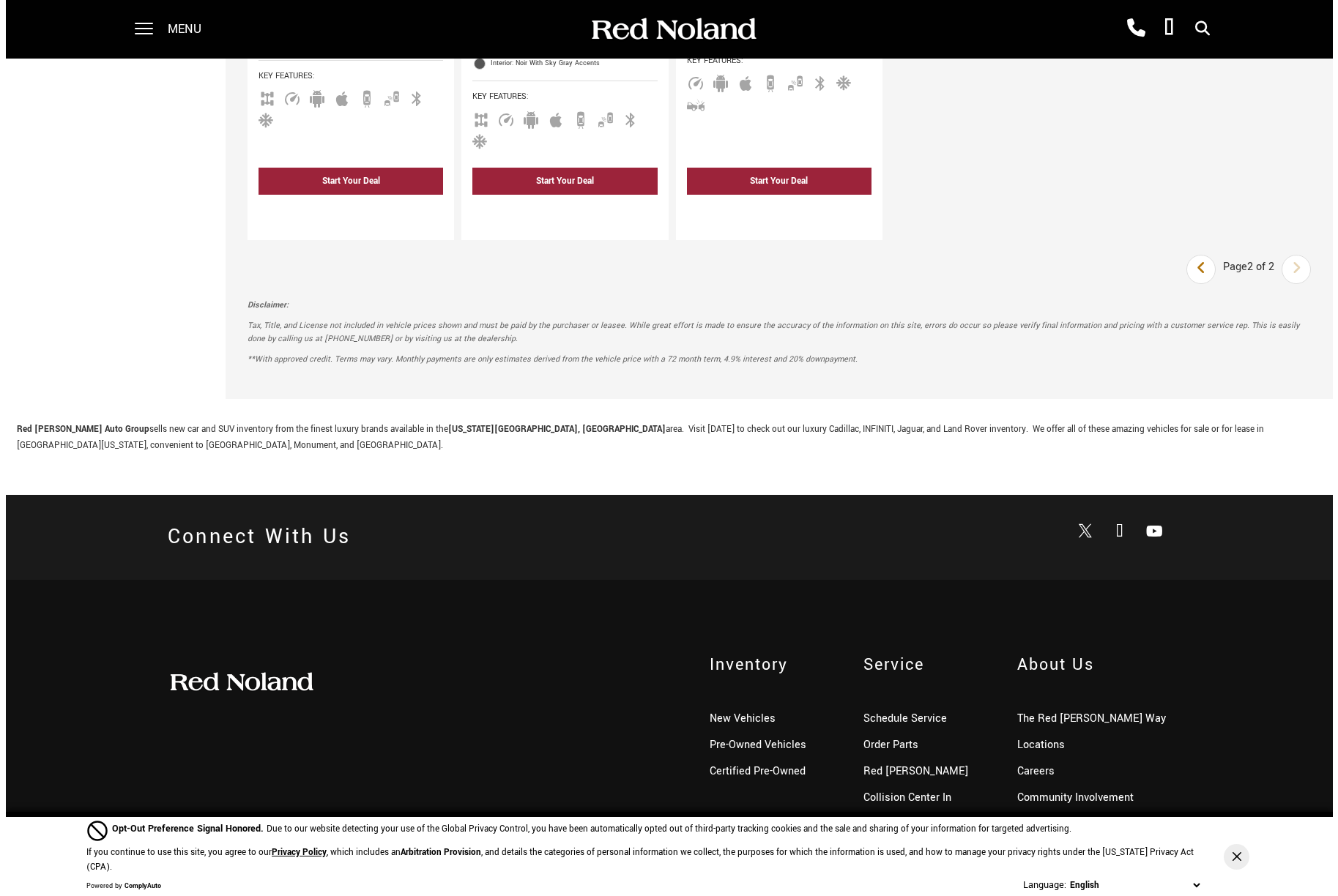
scroll to position [1708, 0]
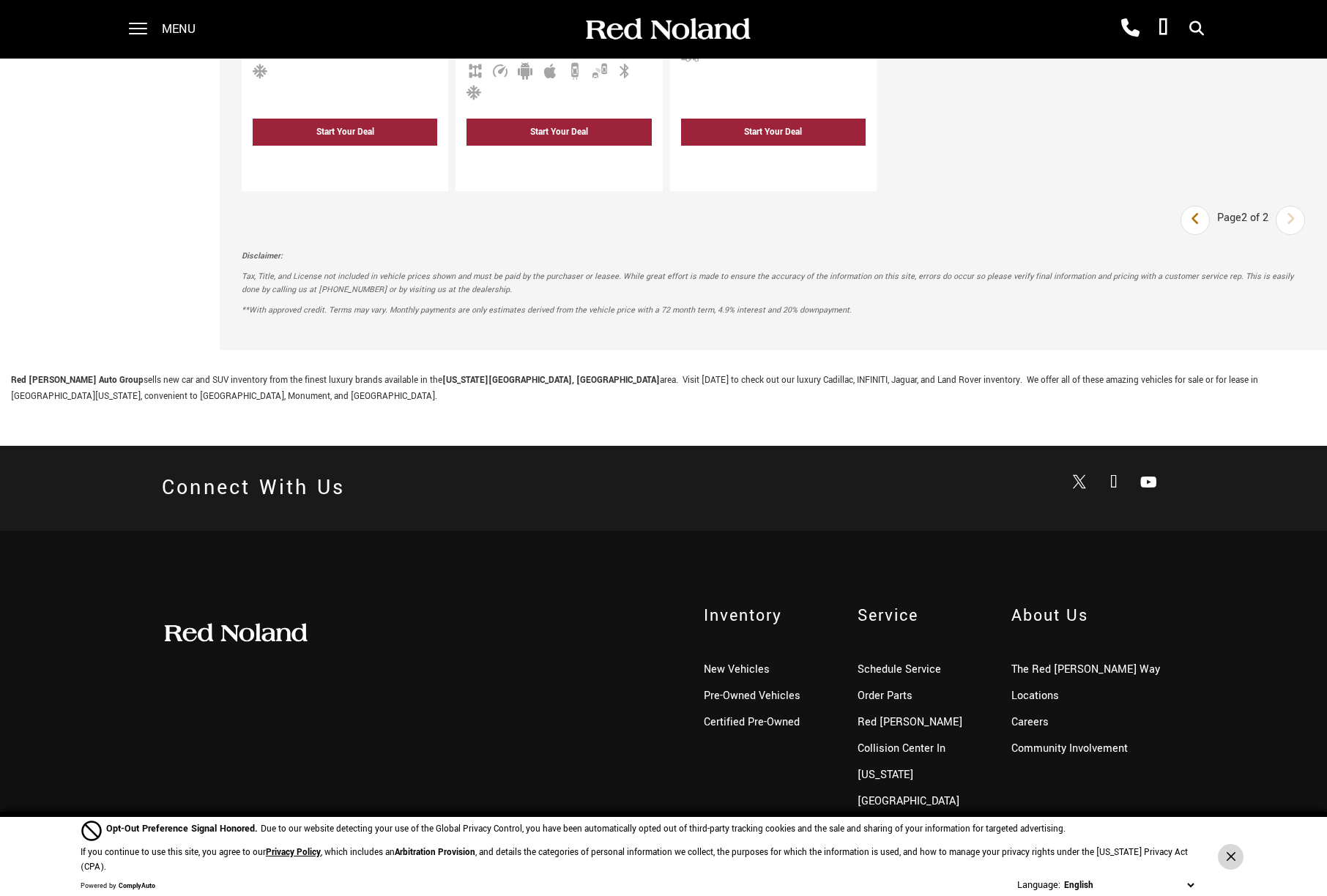
click at [1229, 860] on icon "Close Button" at bounding box center [1230, 856] width 8 height 8
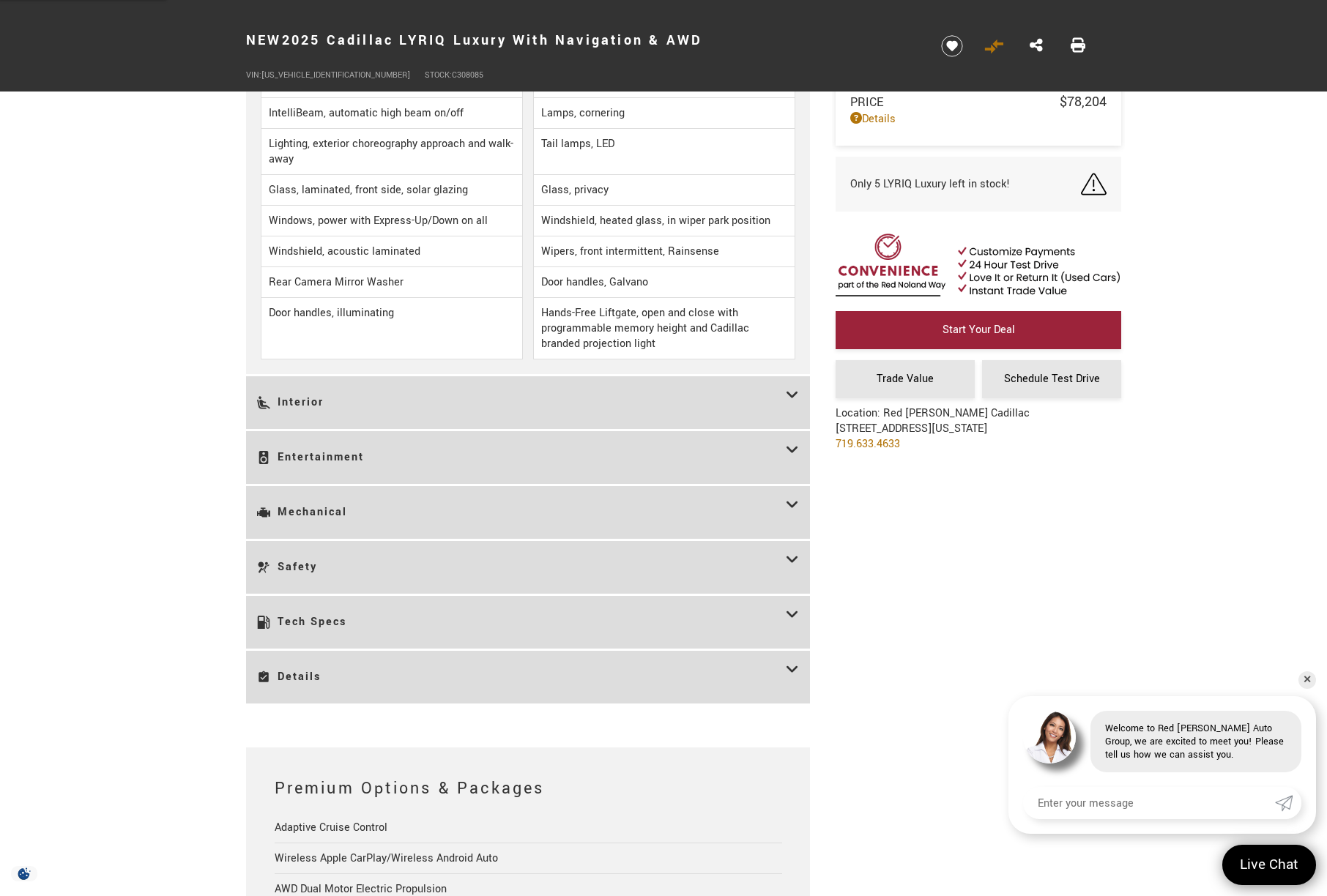
scroll to position [1830, 0]
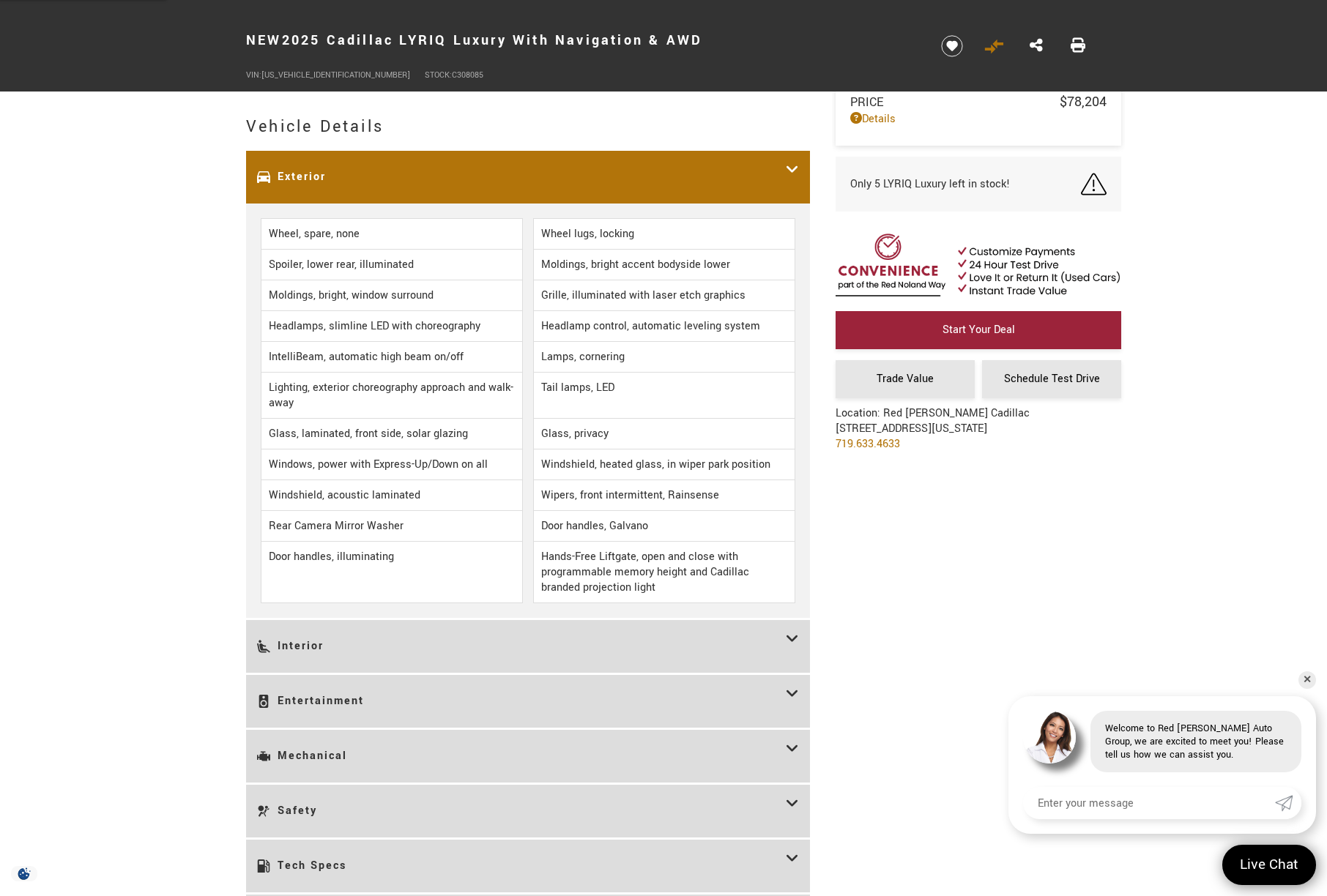
click at [605, 167] on h3 "Exterior" at bounding box center [522, 176] width 529 height 31
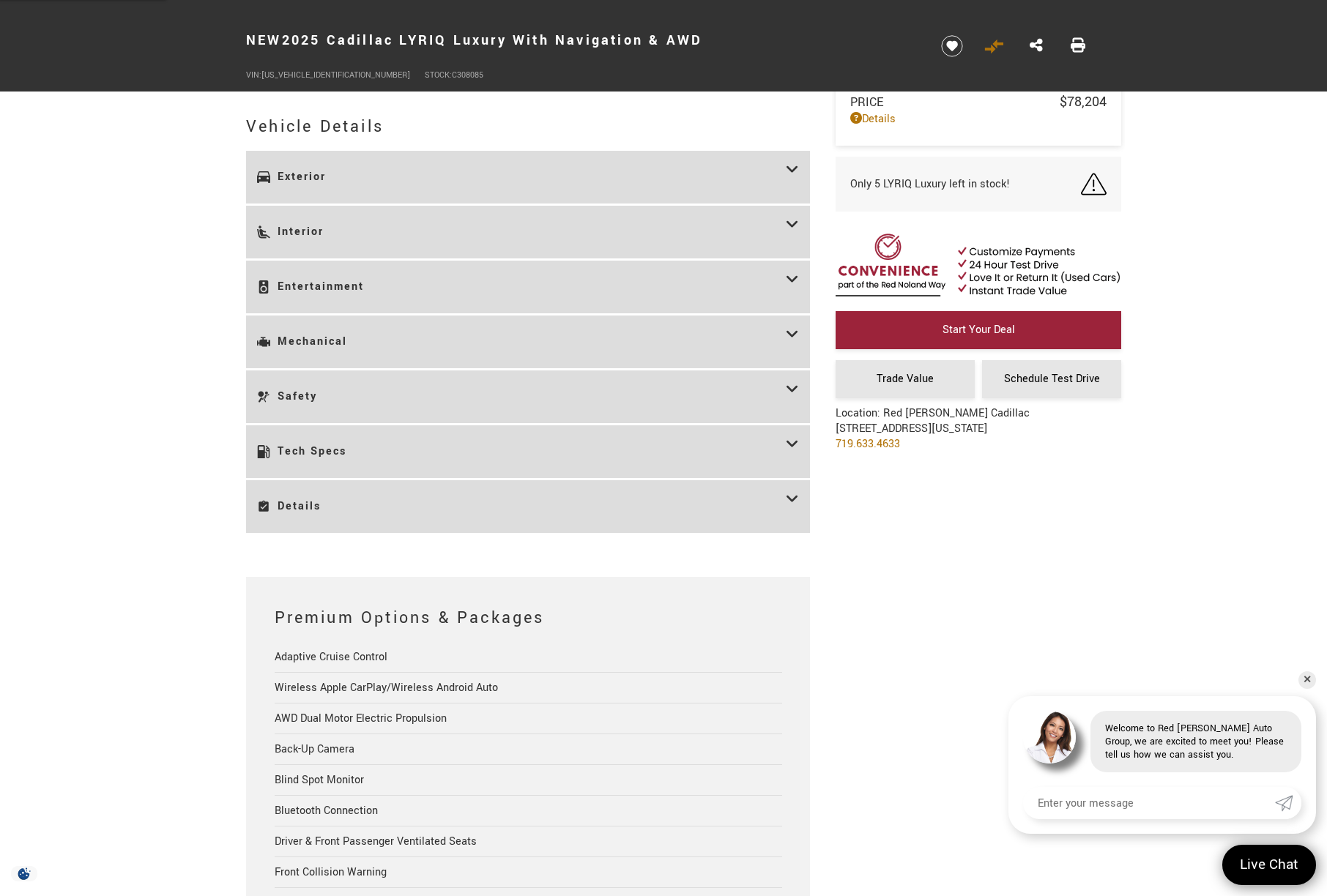
click at [459, 237] on h3 "Interior" at bounding box center [522, 232] width 529 height 31
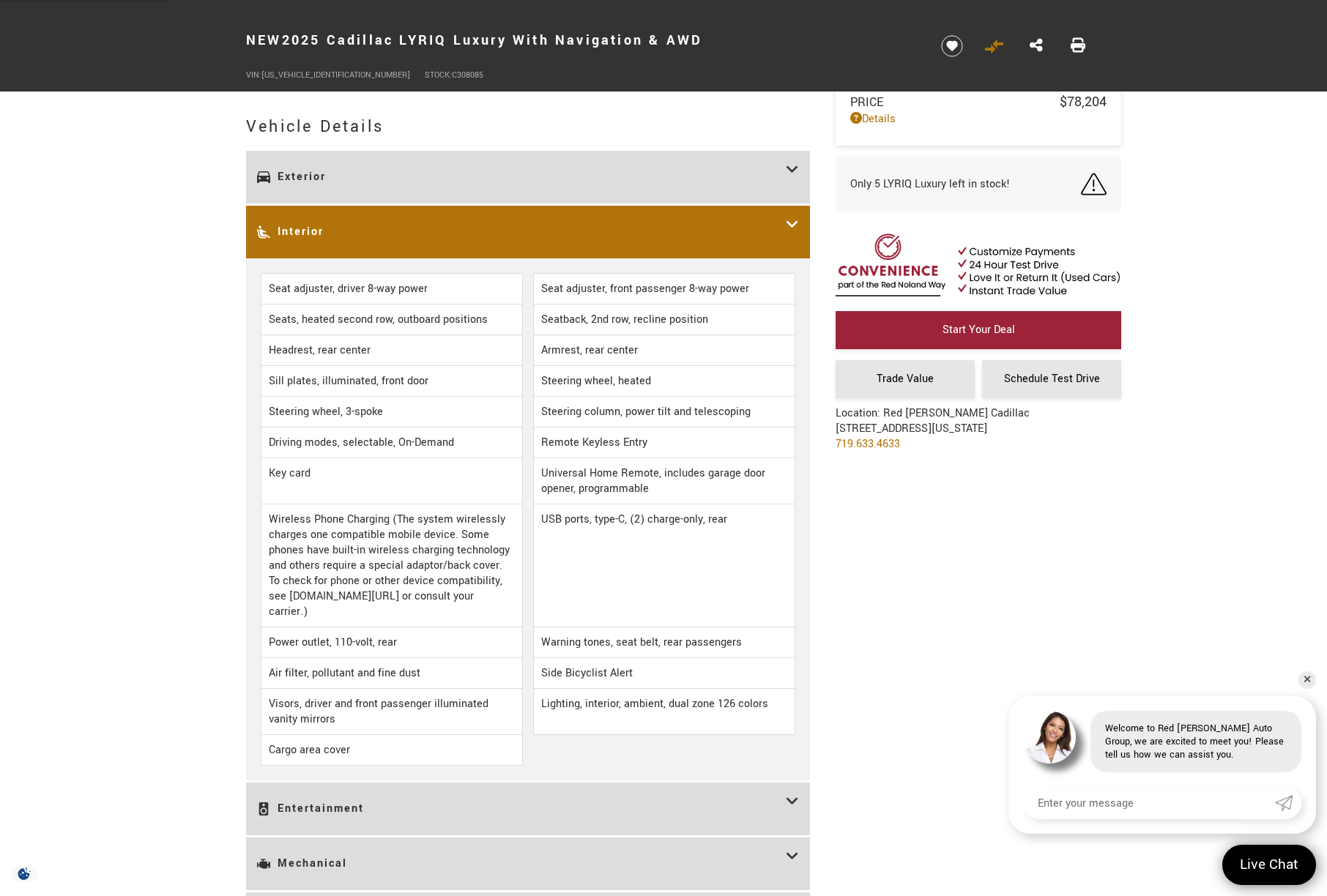
click at [459, 237] on h3 "Interior" at bounding box center [522, 232] width 529 height 31
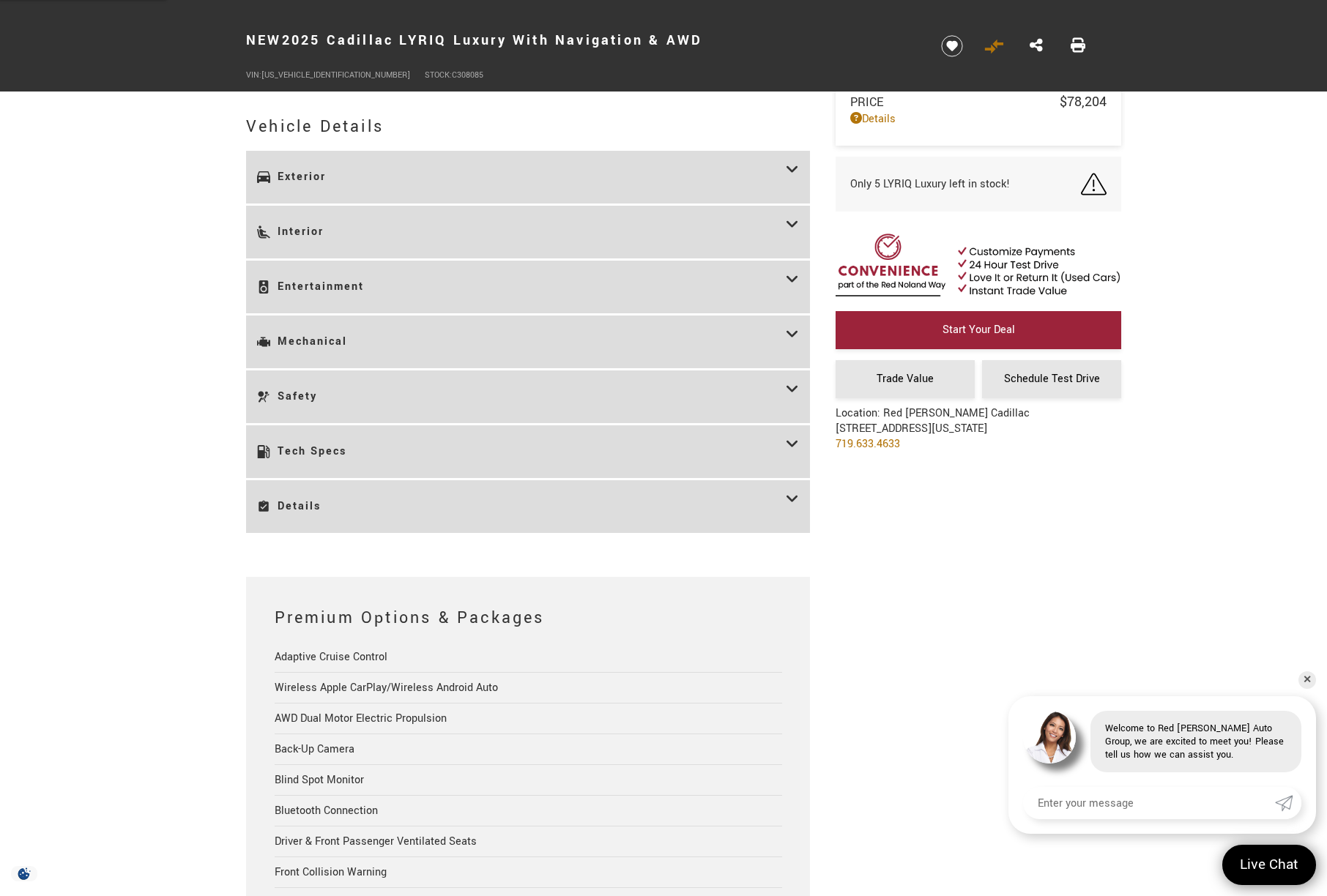
click at [434, 283] on h3 "Entertainment" at bounding box center [522, 287] width 529 height 31
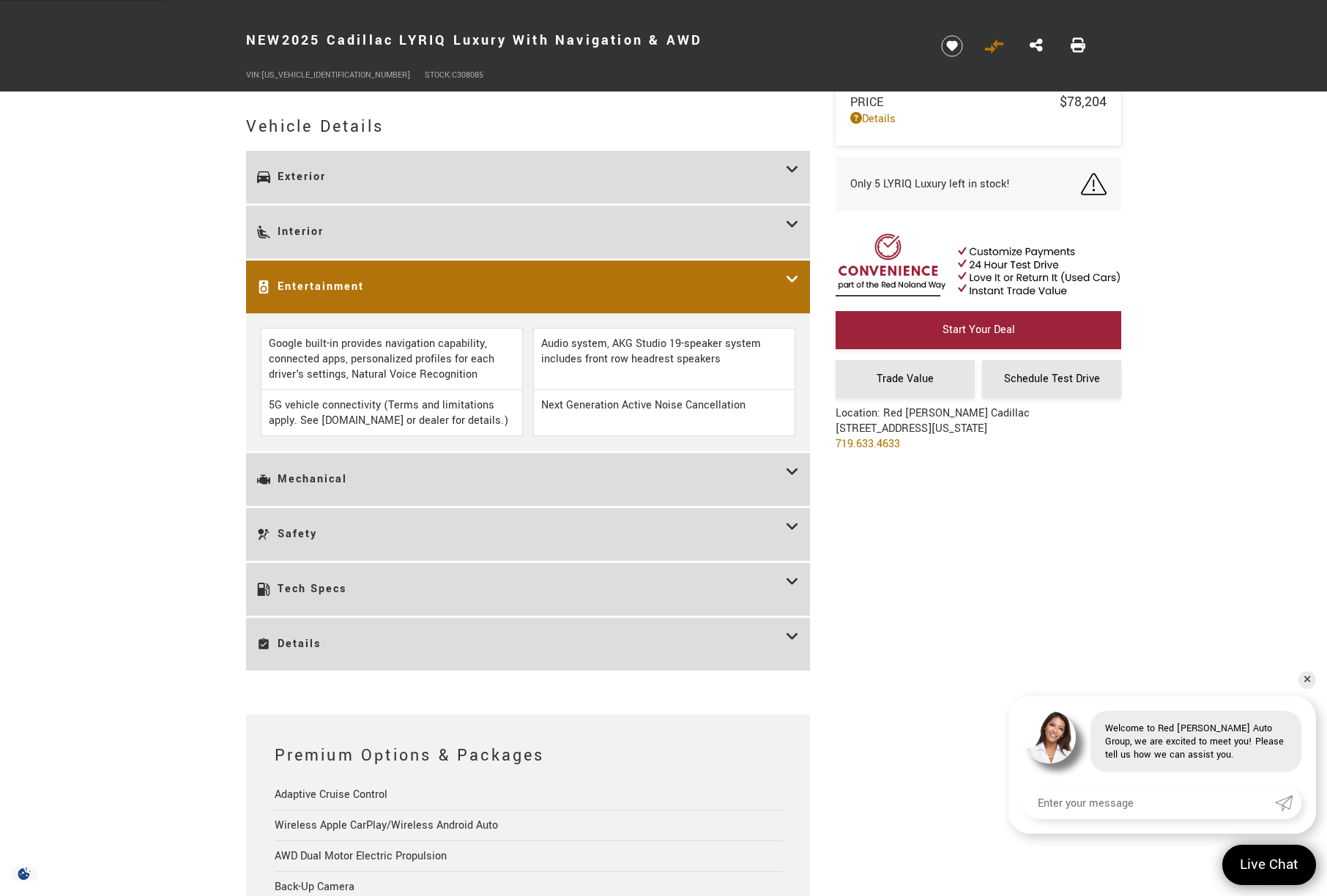
click at [434, 283] on h3 "Entertainment" at bounding box center [522, 287] width 529 height 31
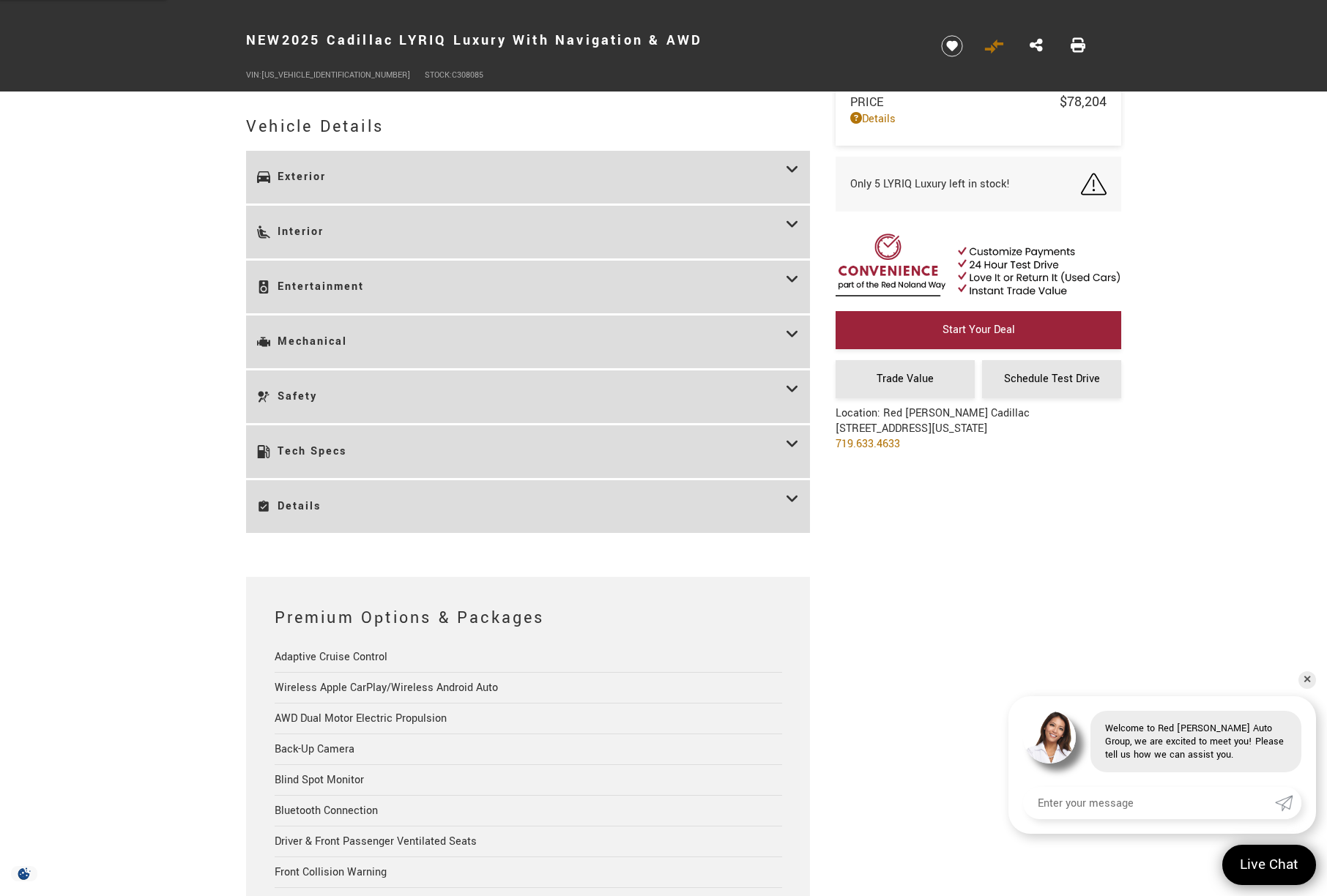
click at [390, 349] on h3 "Mechanical" at bounding box center [522, 342] width 529 height 31
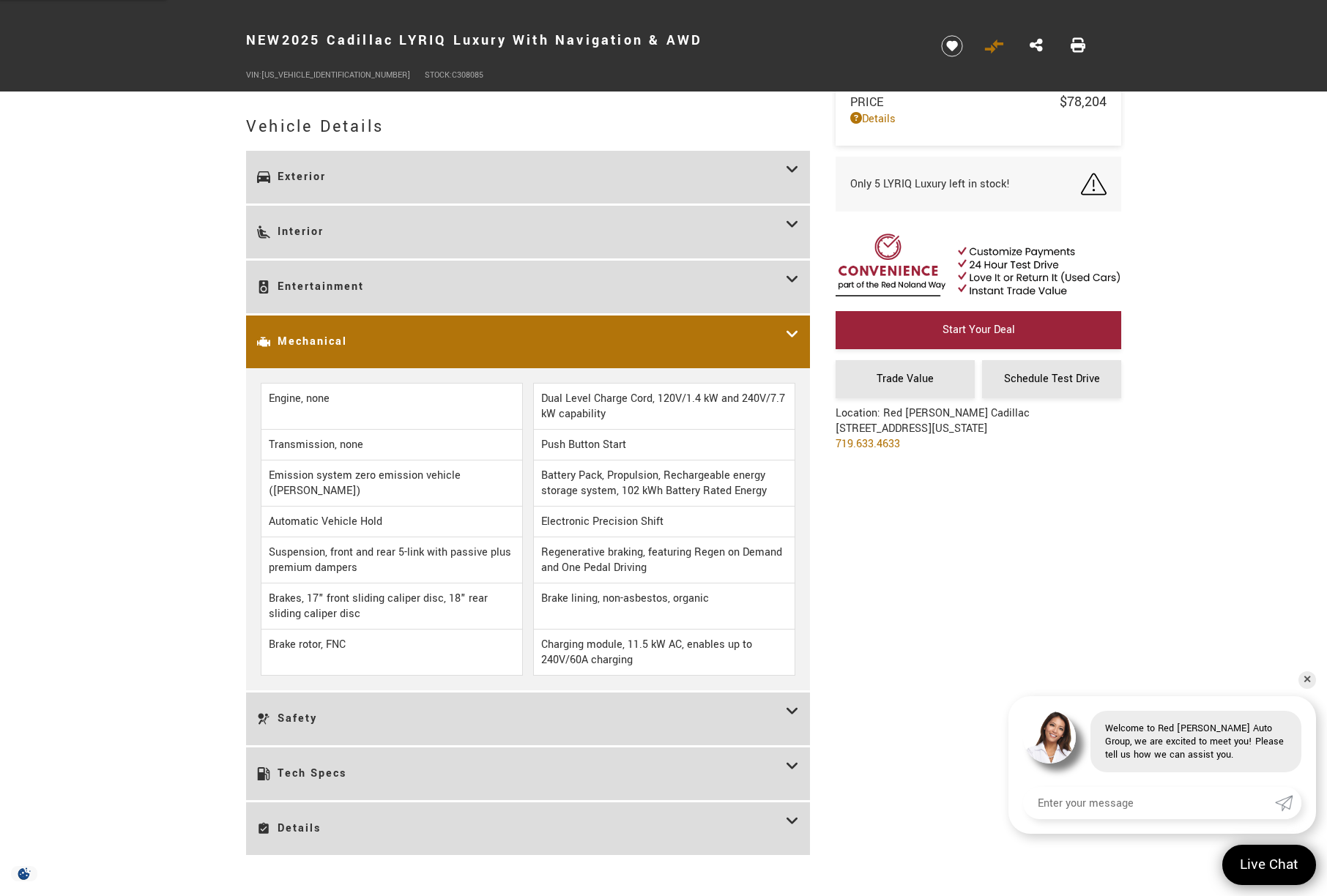
click at [390, 349] on h3 "Mechanical" at bounding box center [522, 342] width 529 height 31
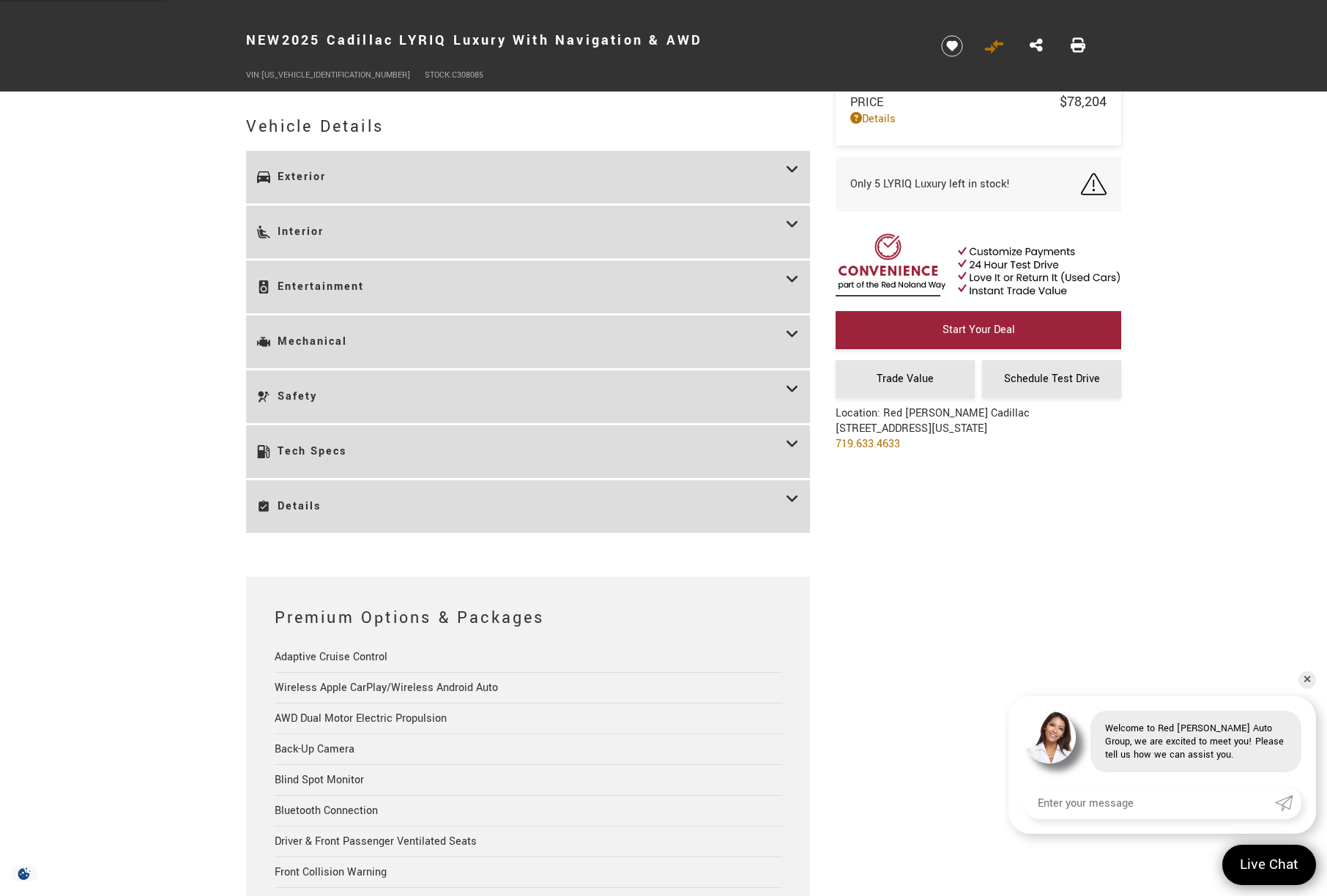
click at [376, 411] on h3 "Safety" at bounding box center [522, 397] width 529 height 31
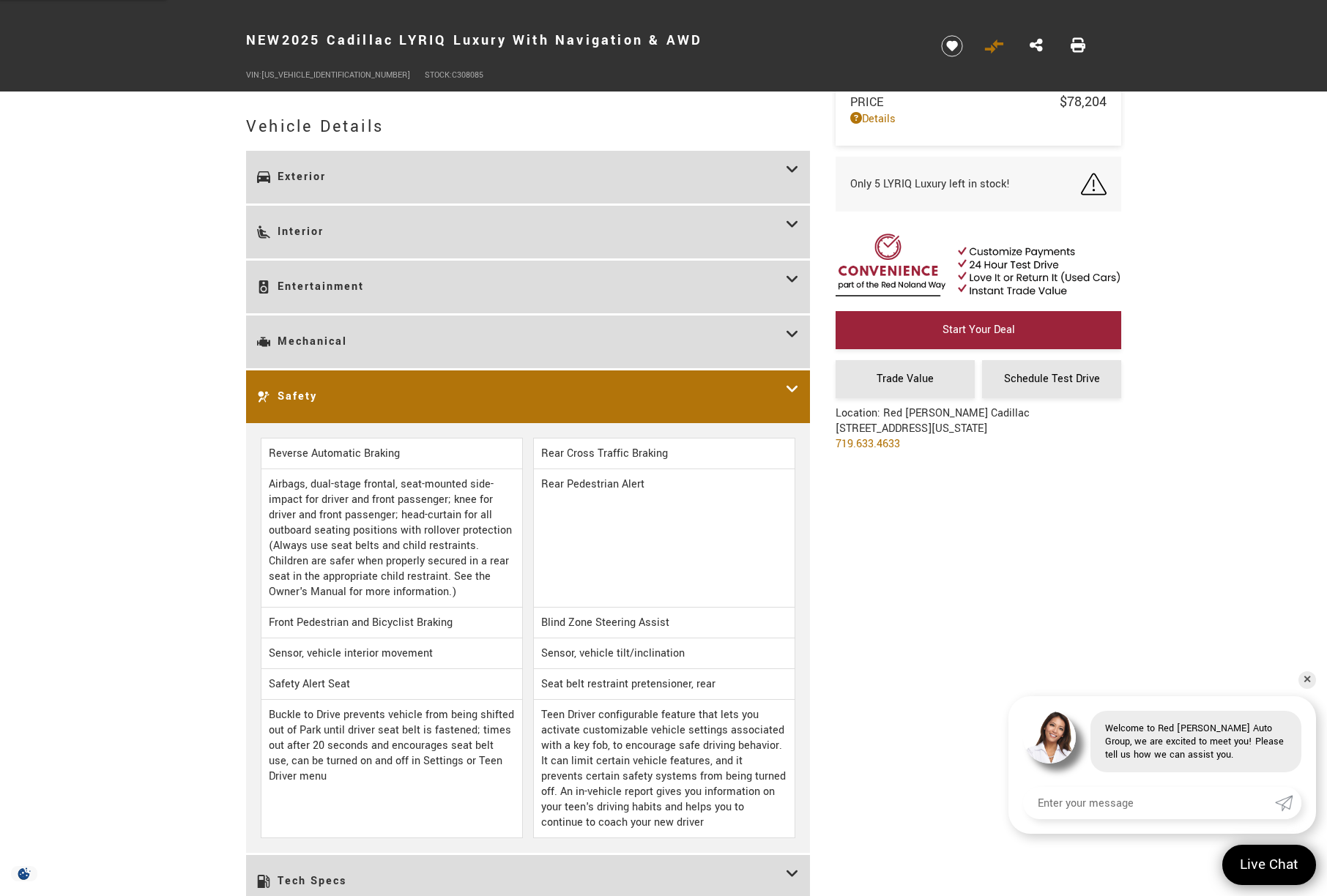
click at [376, 411] on h3 "Safety" at bounding box center [522, 397] width 529 height 31
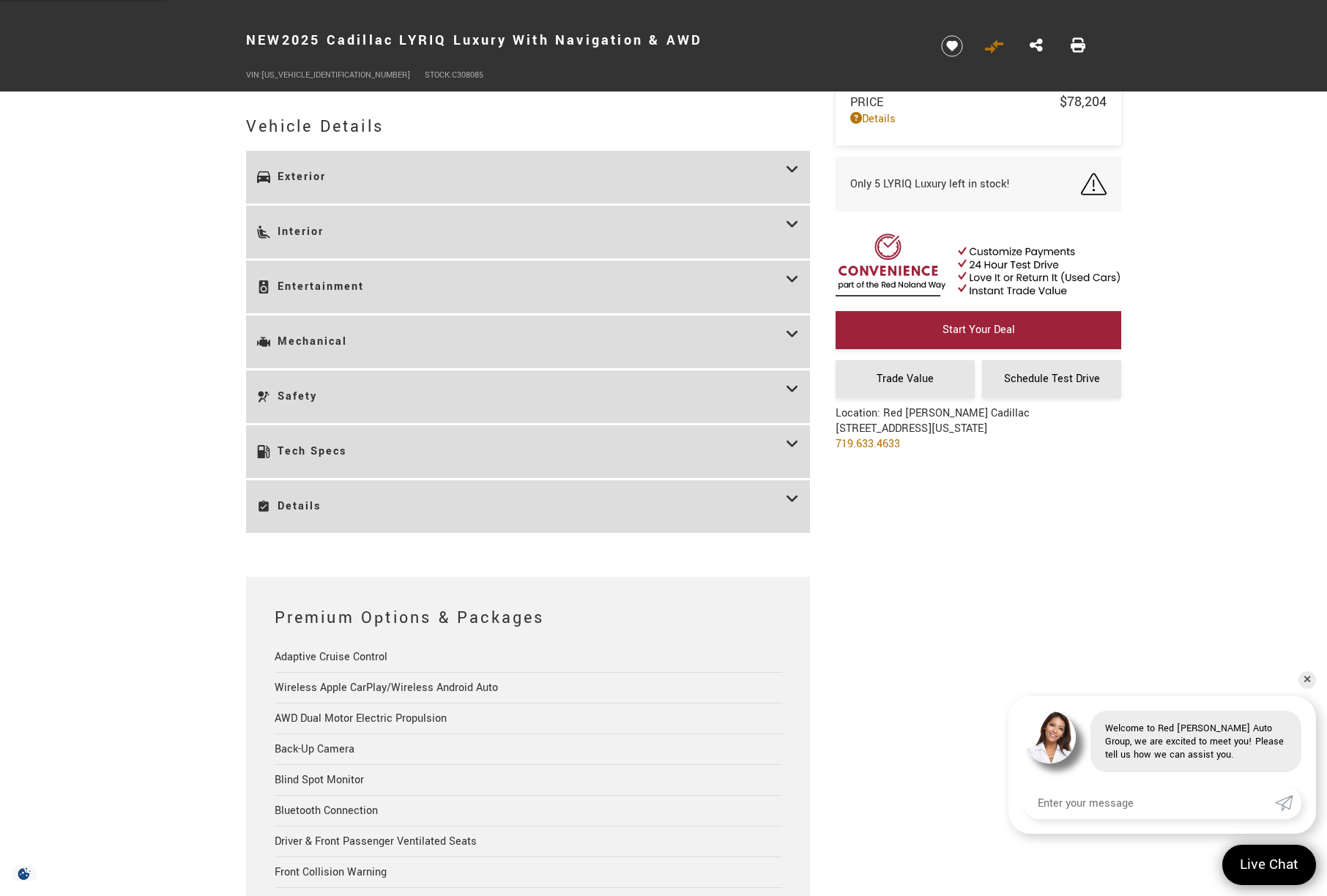
click at [369, 444] on h3 "Tech Specs" at bounding box center [522, 451] width 529 height 31
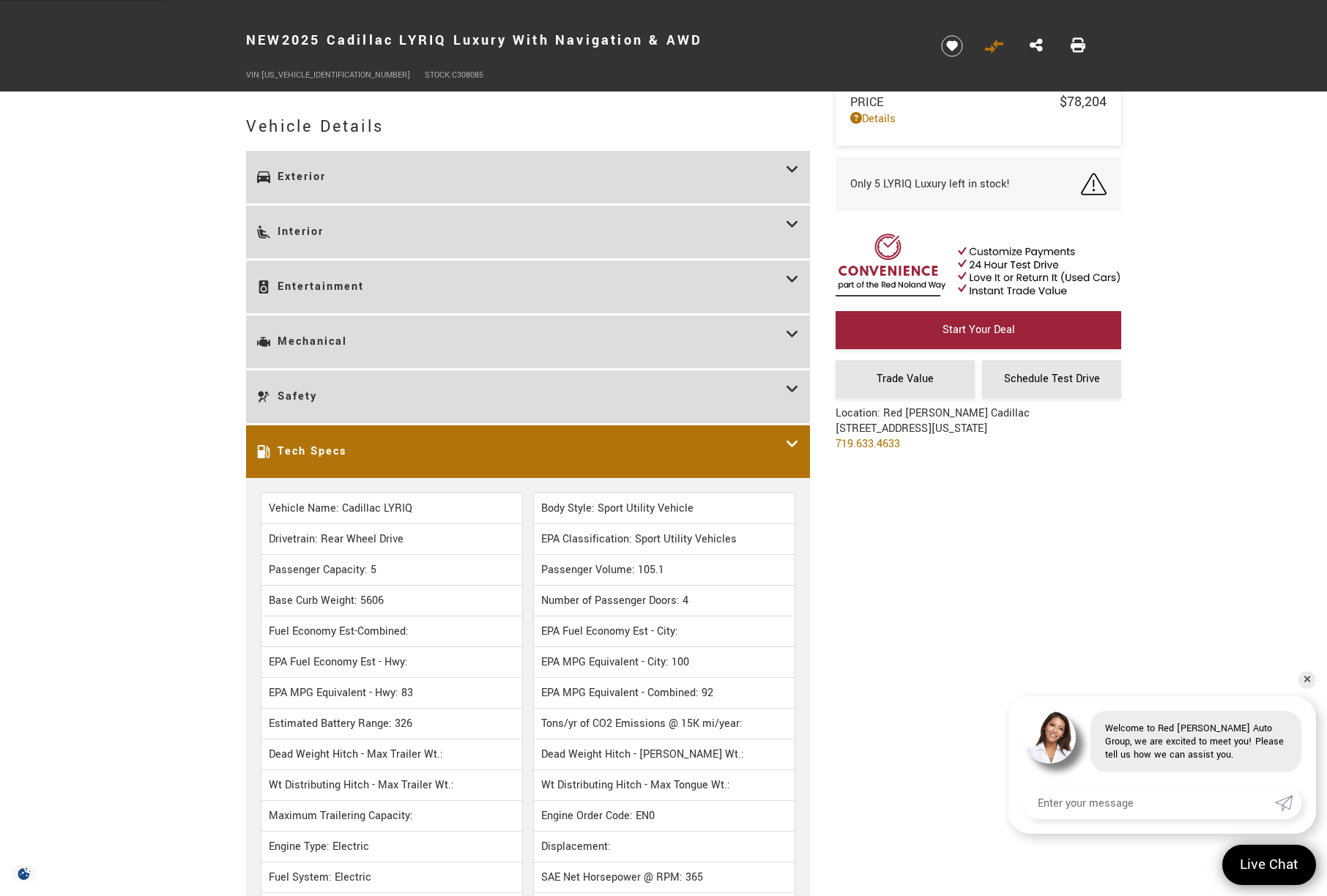
click at [368, 446] on h3 "Tech Specs" at bounding box center [522, 451] width 529 height 31
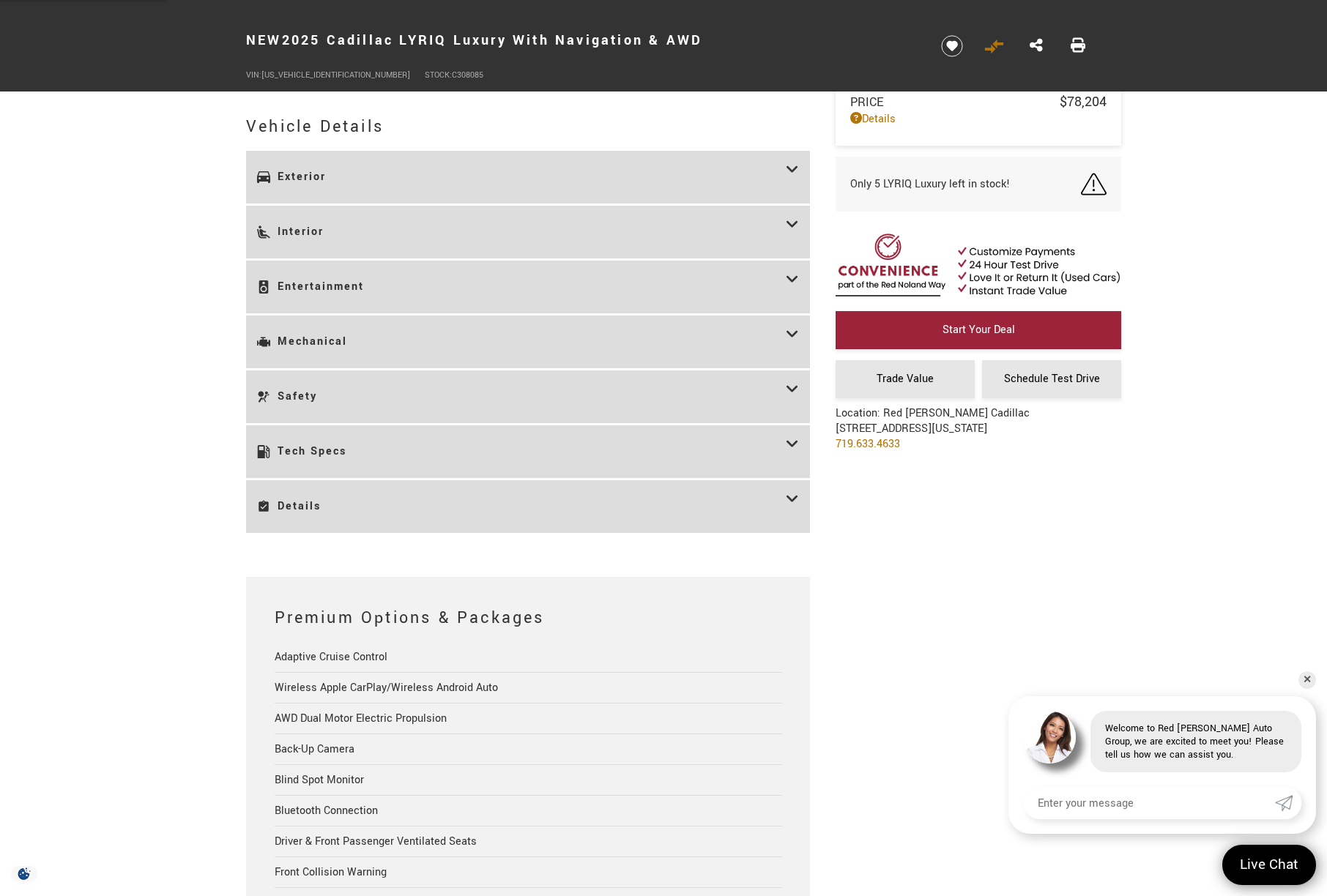
click at [368, 446] on h3 "Tech Specs" at bounding box center [522, 451] width 529 height 31
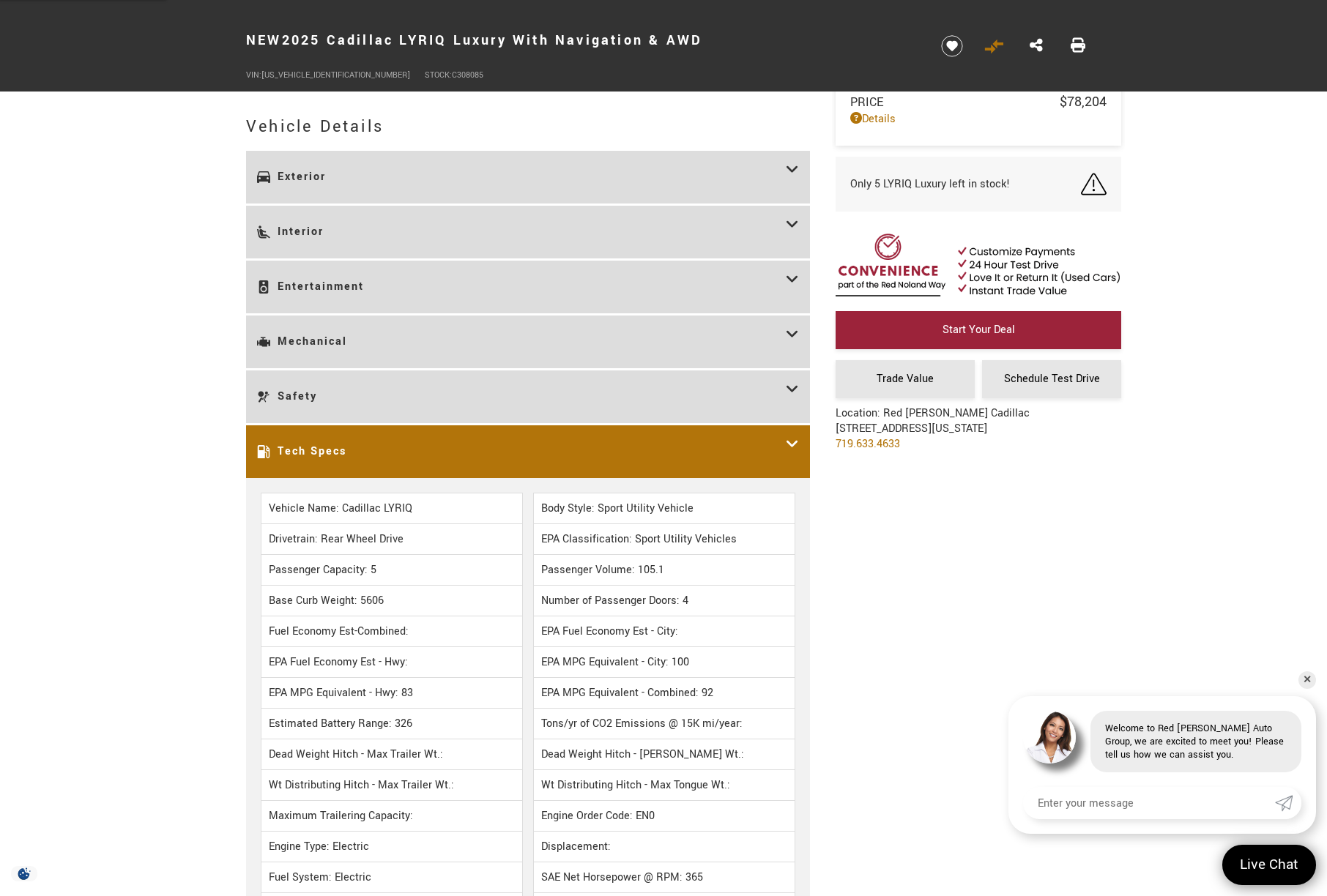
click at [368, 446] on h3 "Tech Specs" at bounding box center [522, 451] width 529 height 31
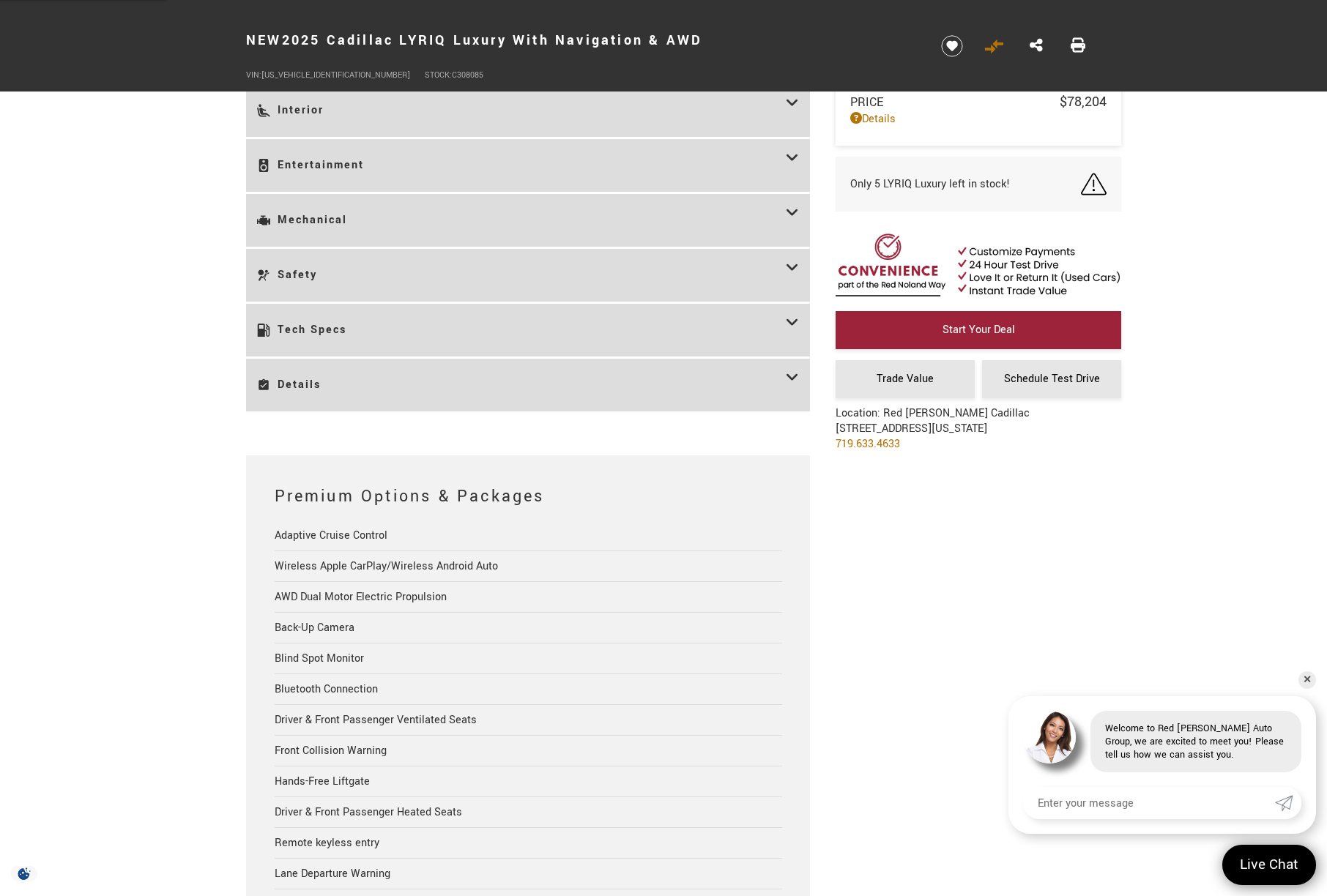
scroll to position [2074, 0]
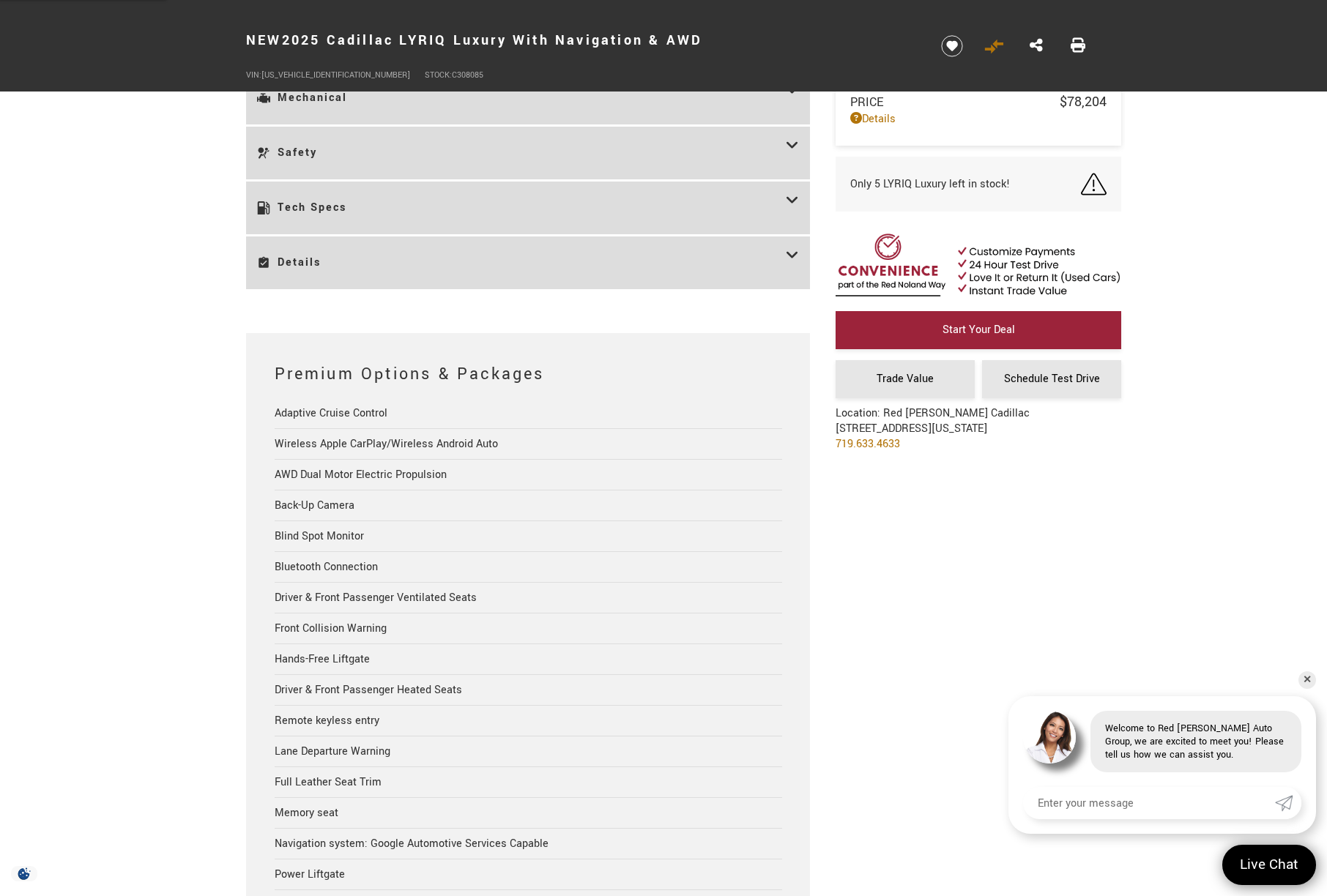
click at [350, 275] on h3 "Details" at bounding box center [522, 263] width 529 height 31
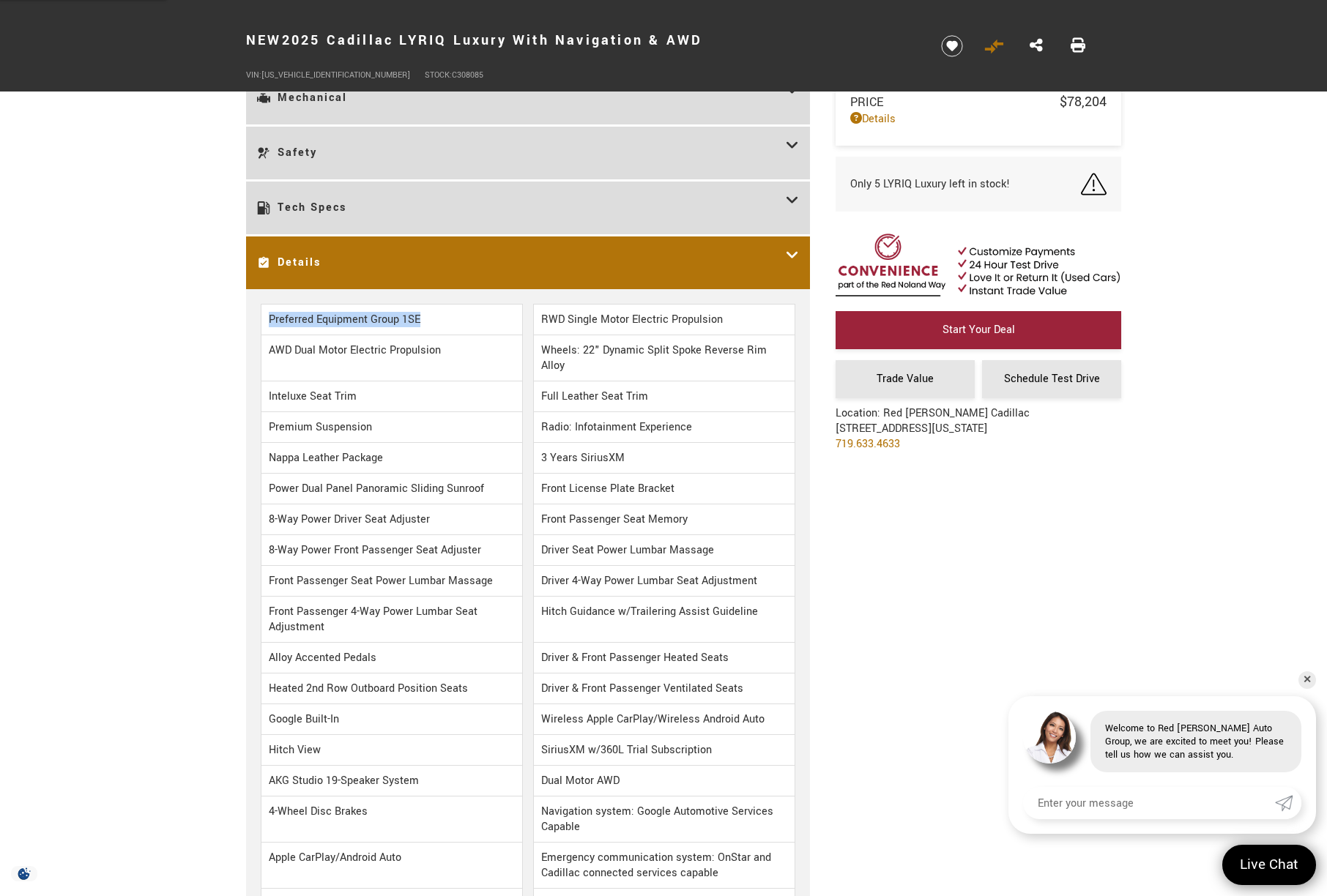
drag, startPoint x: 434, startPoint y: 313, endPoint x: 298, endPoint y: 327, distance: 136.7
click at [264, 311] on li "Preferred Equipment Group 1SE" at bounding box center [391, 320] width 262 height 32
